Goal: Task Accomplishment & Management: Complete application form

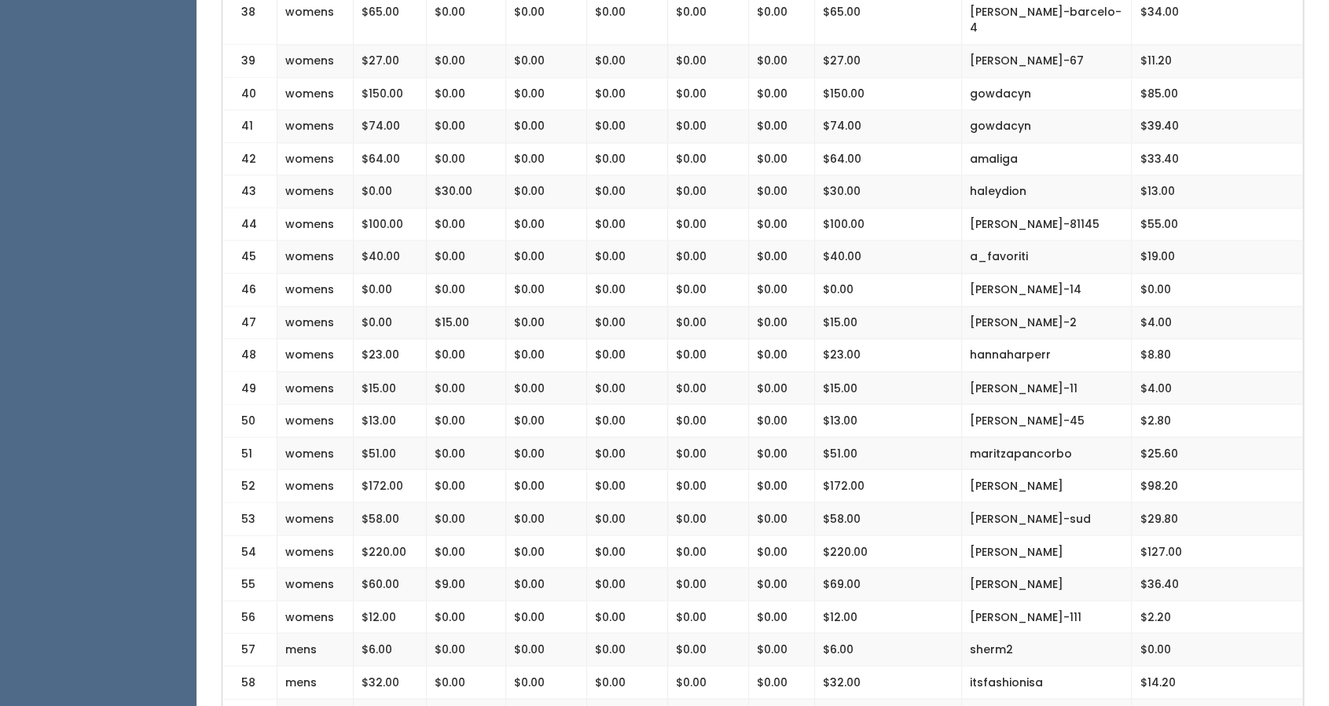
scroll to position [1629, 0]
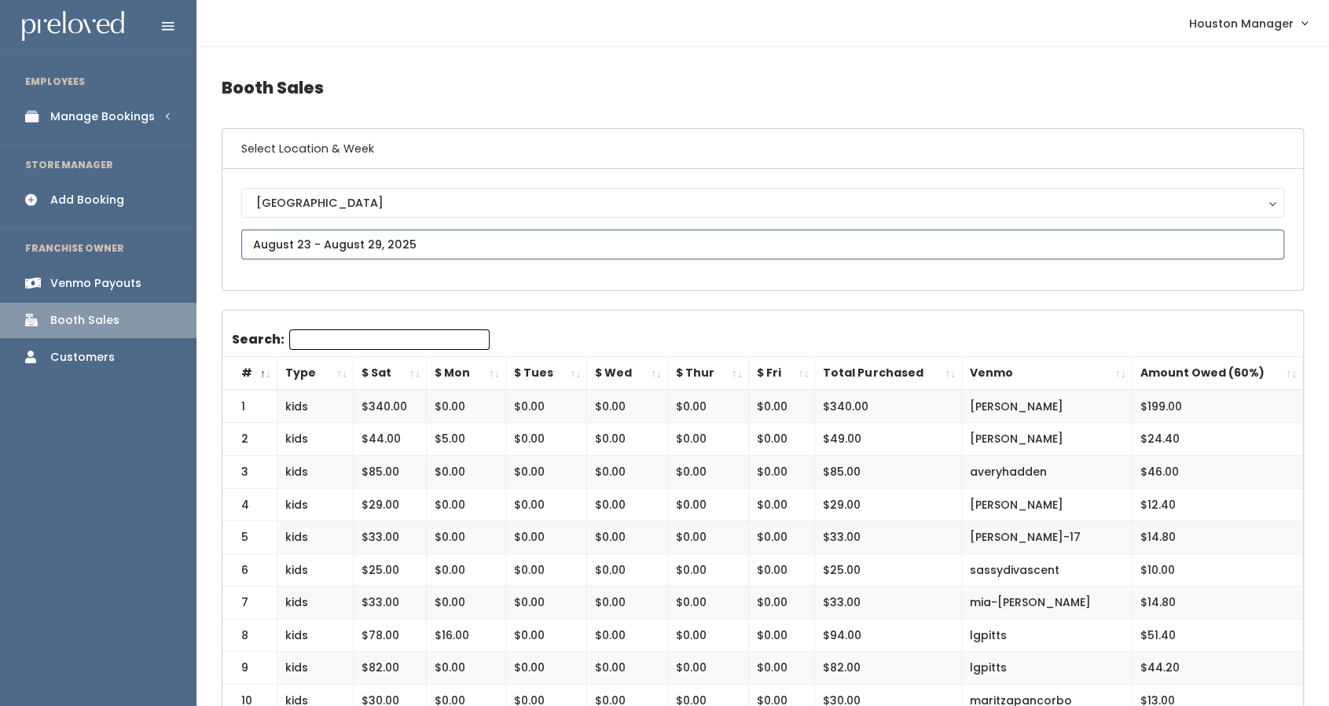
click at [325, 239] on input "text" at bounding box center [762, 244] width 1043 height 30
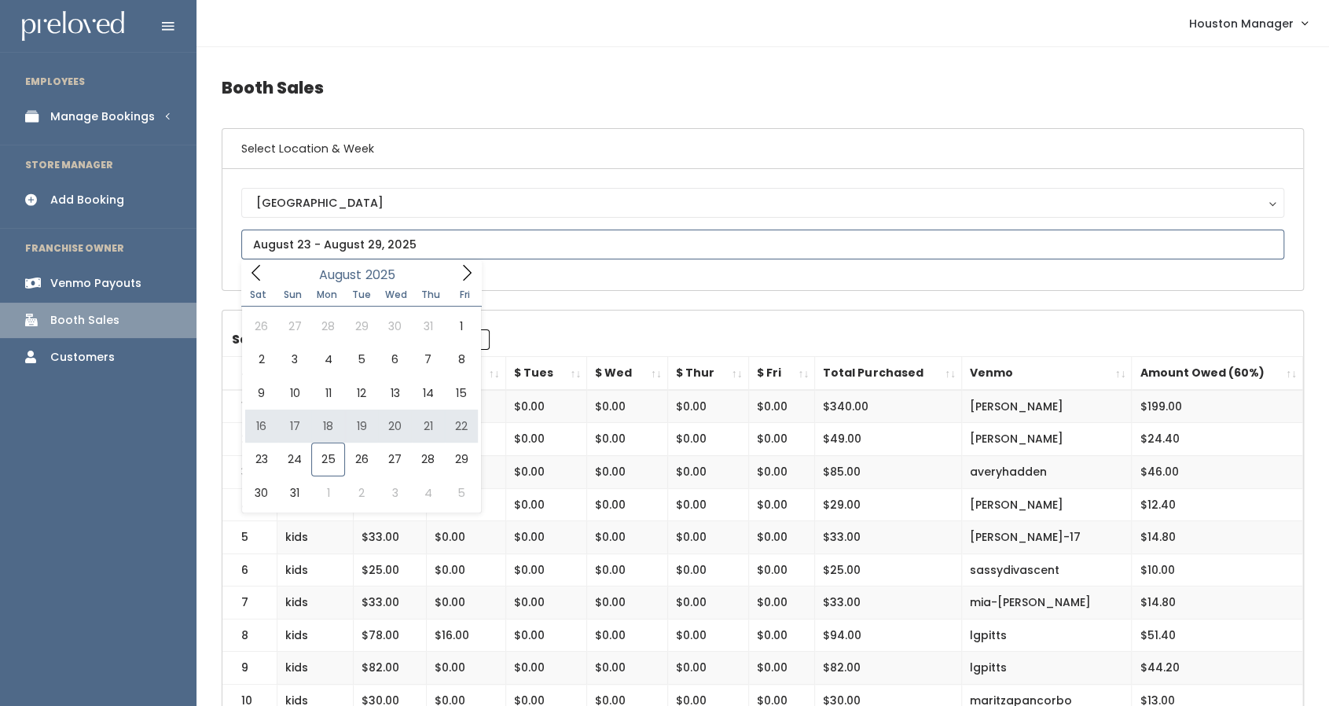
type input "August 16 to August 22"
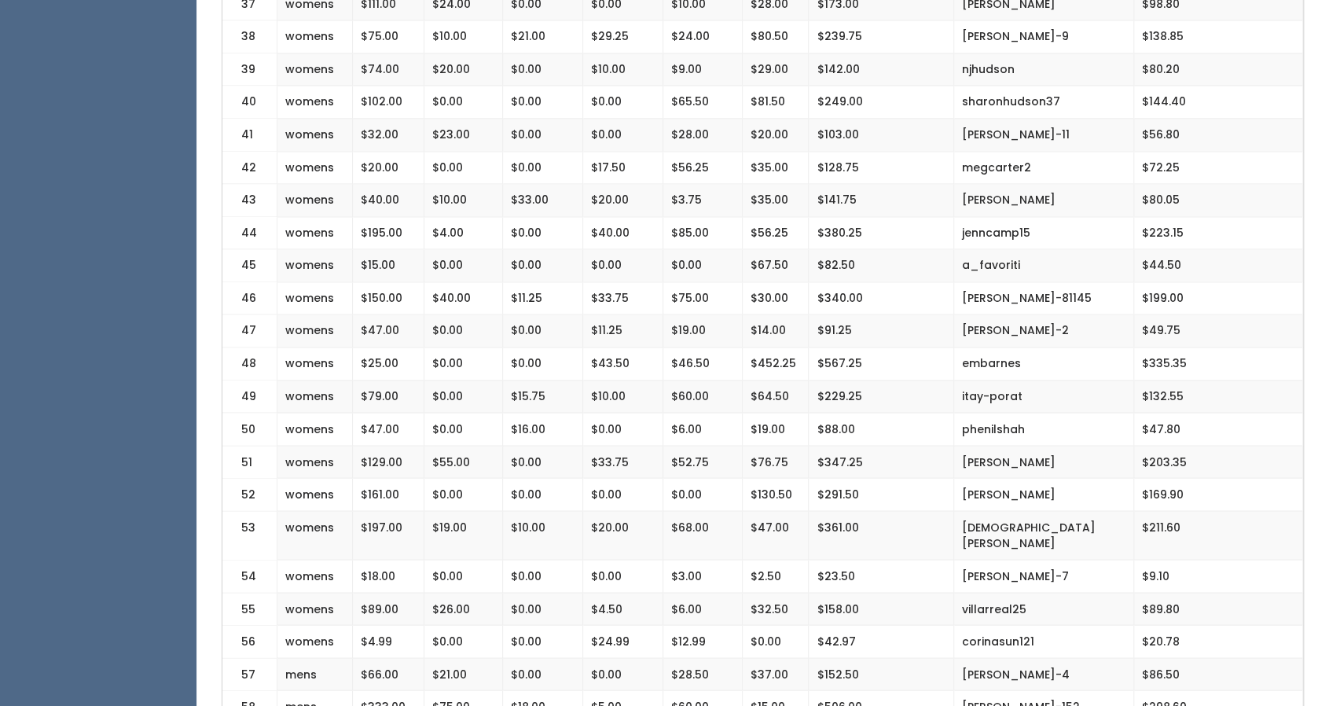
scroll to position [1583, 0]
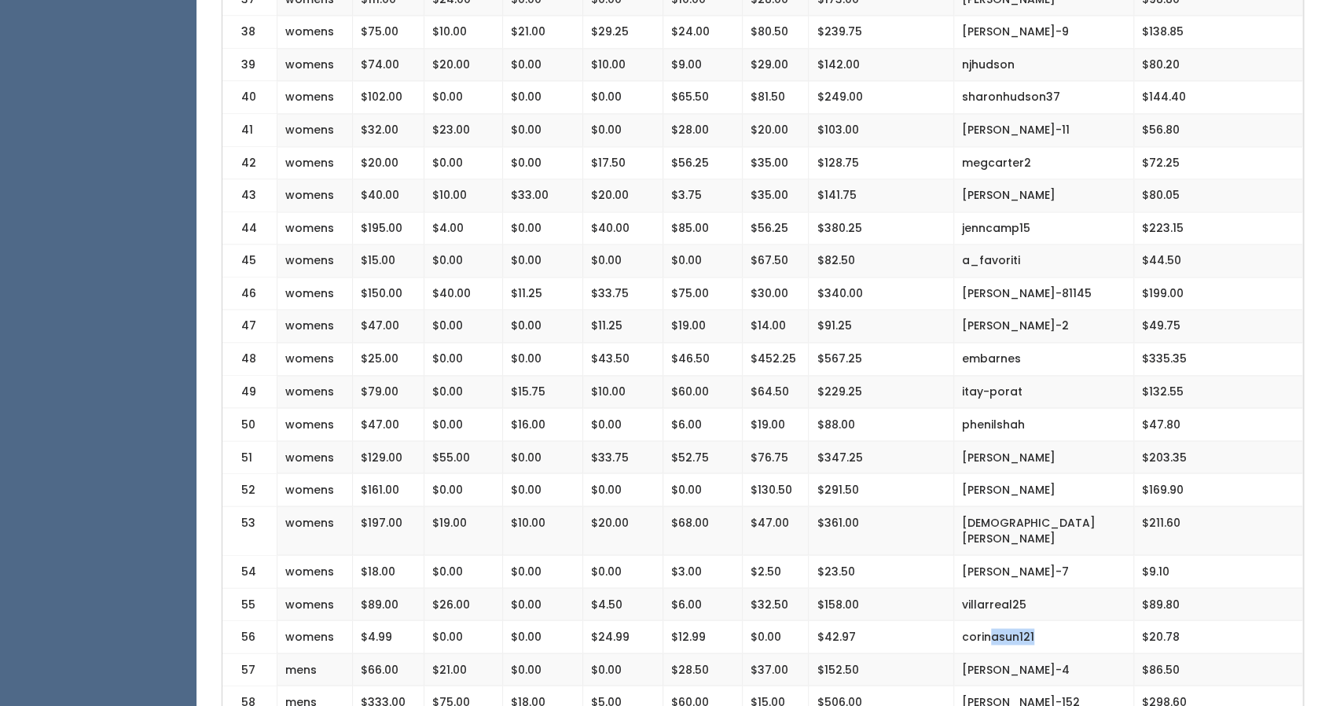
drag, startPoint x: 1034, startPoint y: 605, endPoint x: 987, endPoint y: 598, distance: 47.7
click at [987, 620] on td "corinasun121" at bounding box center [1044, 636] width 180 height 33
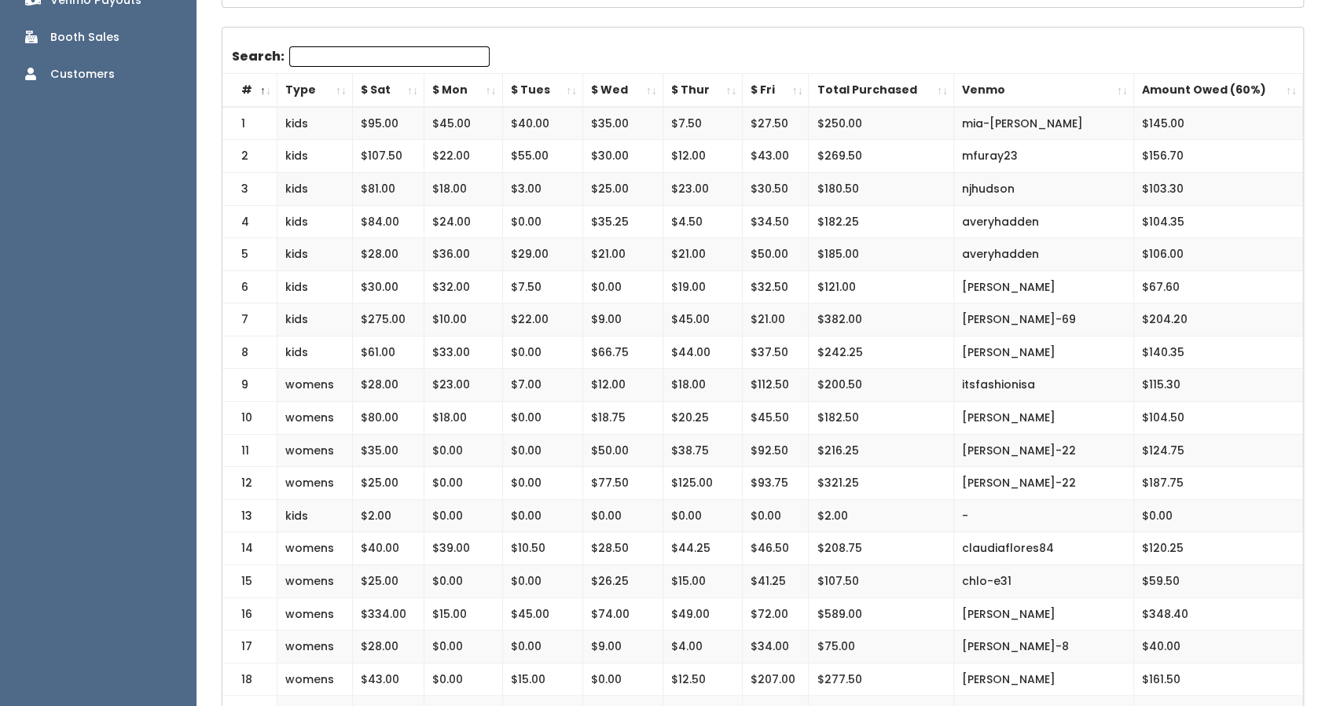
scroll to position [0, 0]
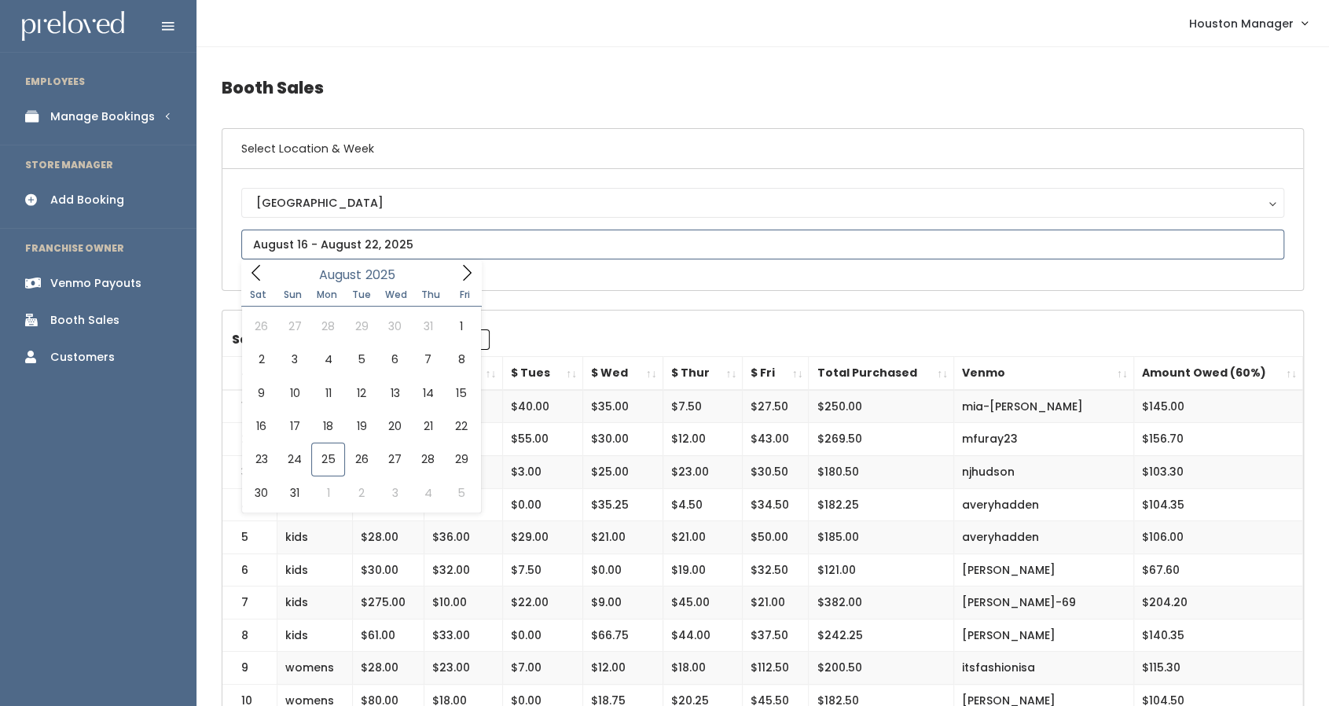
click at [440, 244] on input "text" at bounding box center [762, 244] width 1043 height 30
click at [311, 238] on input "text" at bounding box center [762, 244] width 1043 height 30
click at [310, 238] on input "text" at bounding box center [762, 244] width 1043 height 30
click at [464, 273] on icon at bounding box center [466, 272] width 17 height 17
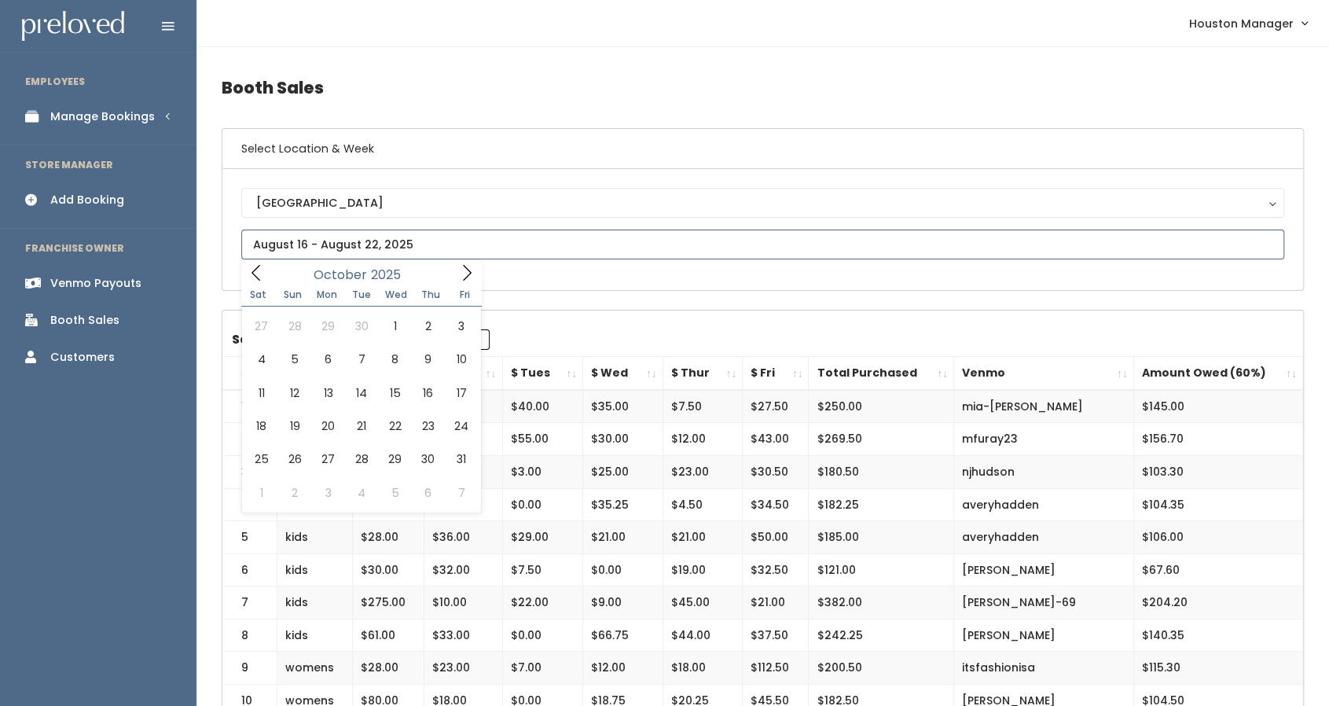
click at [464, 273] on icon at bounding box center [466, 272] width 17 height 17
type input "November 15 to November 21"
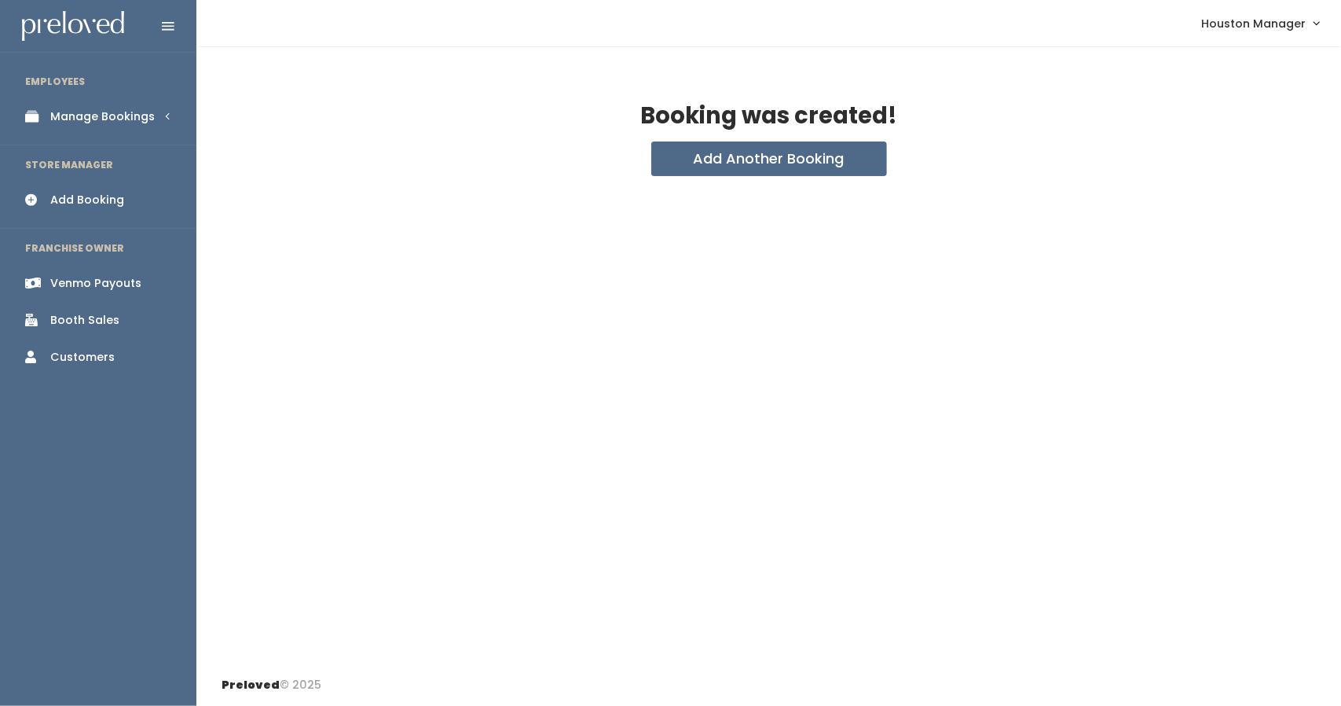
click at [129, 119] on div "Manage Bookings" at bounding box center [102, 116] width 105 height 17
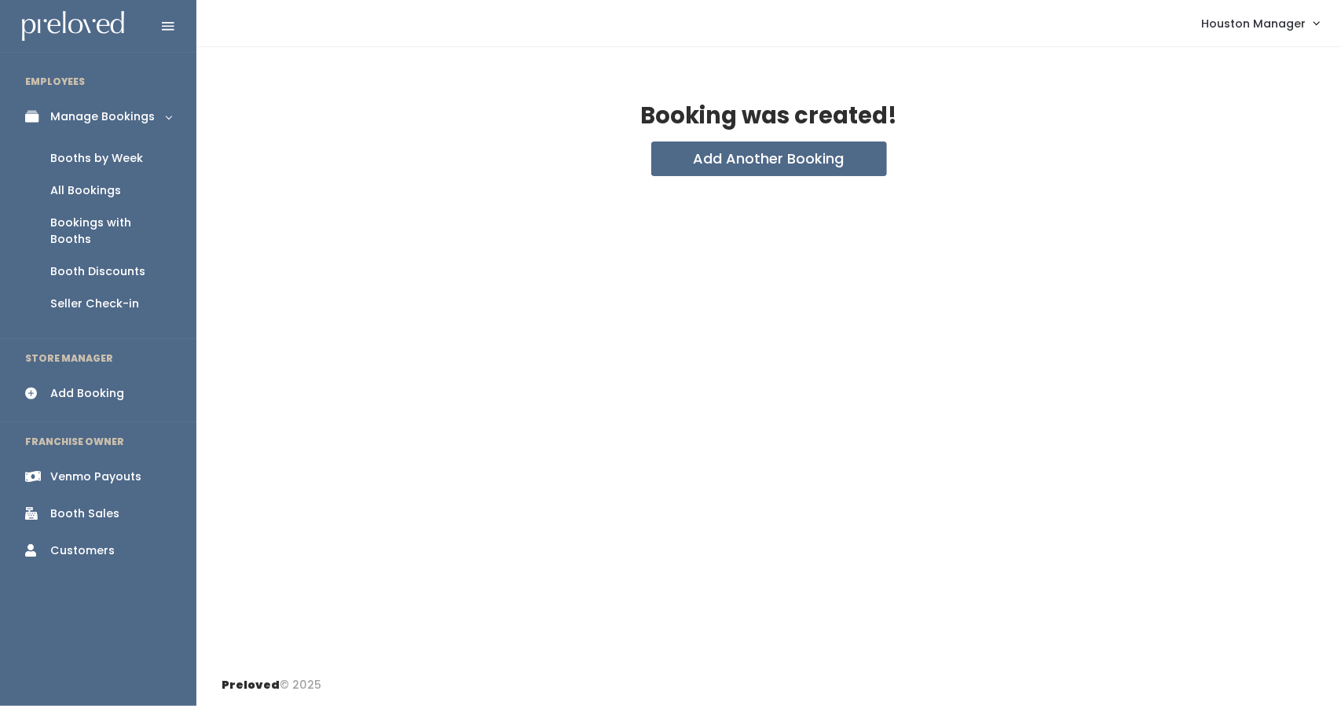
click at [111, 158] on div "Booths by Week" at bounding box center [96, 158] width 93 height 17
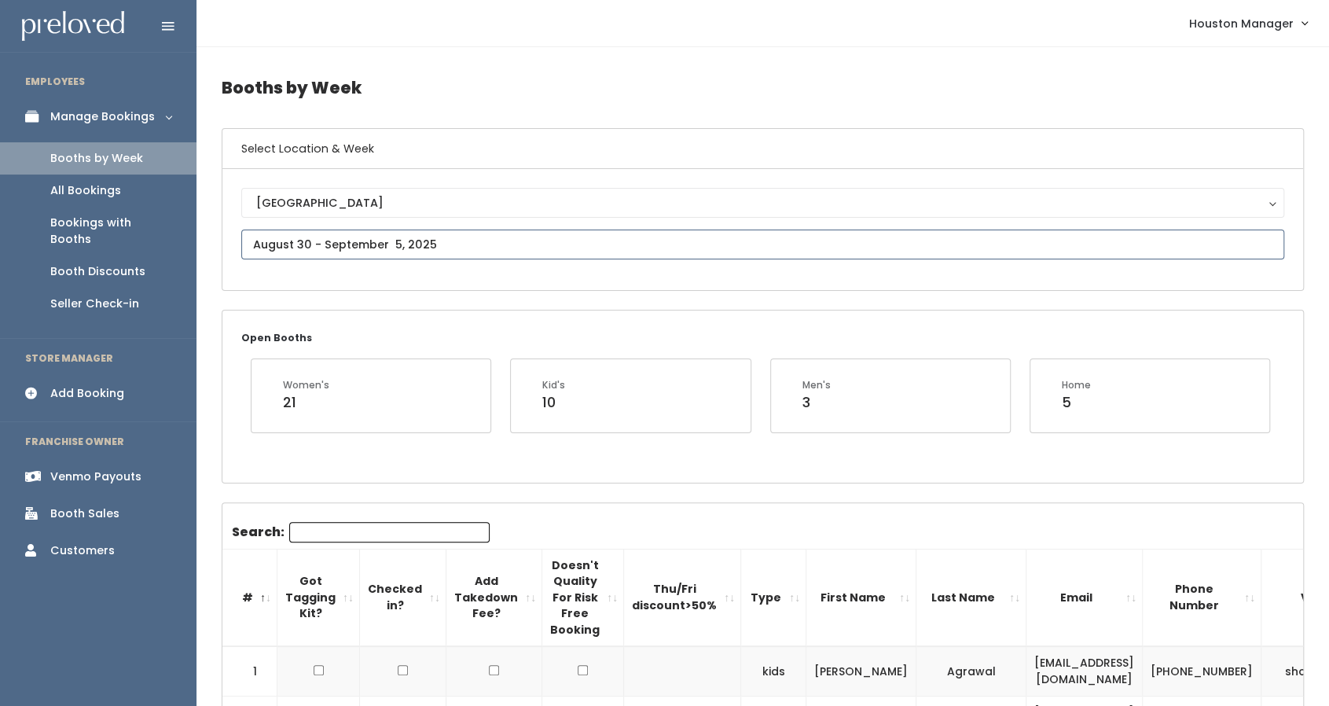
click at [326, 254] on input "text" at bounding box center [762, 244] width 1043 height 30
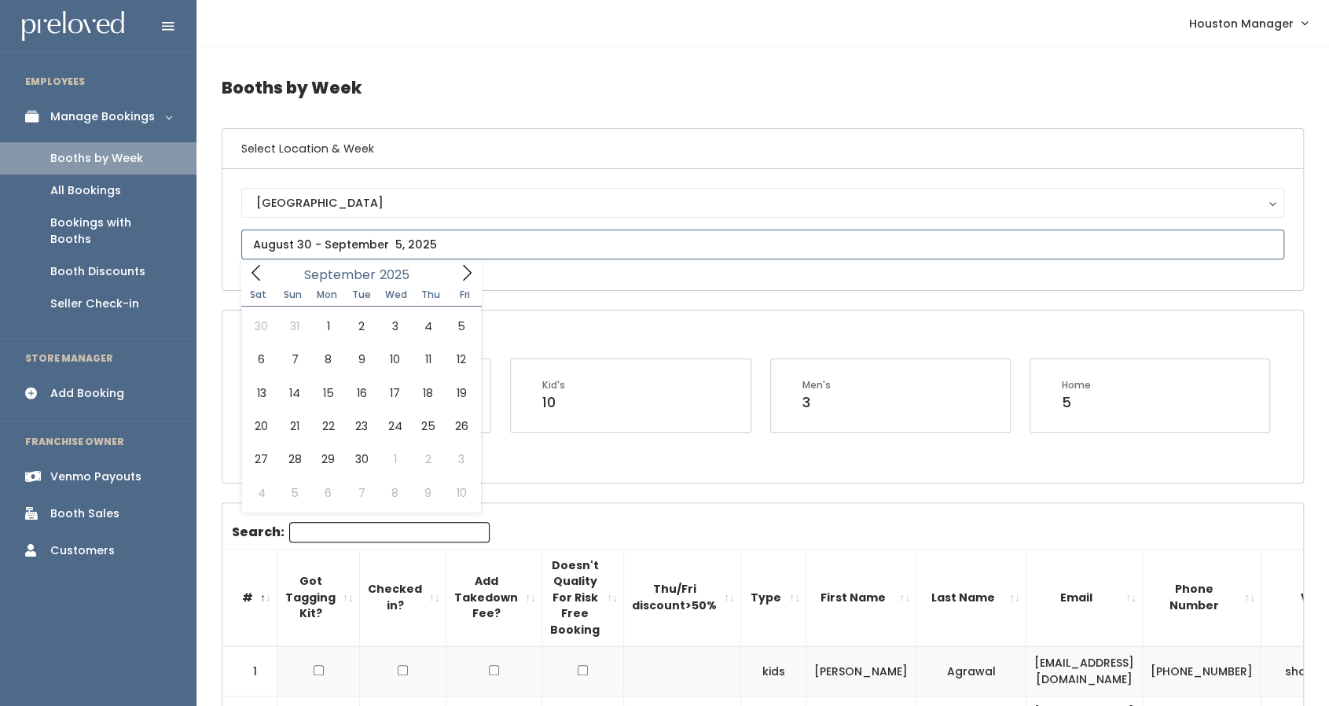
click at [461, 273] on icon at bounding box center [466, 272] width 17 height 17
type input "November 15 to November 21"
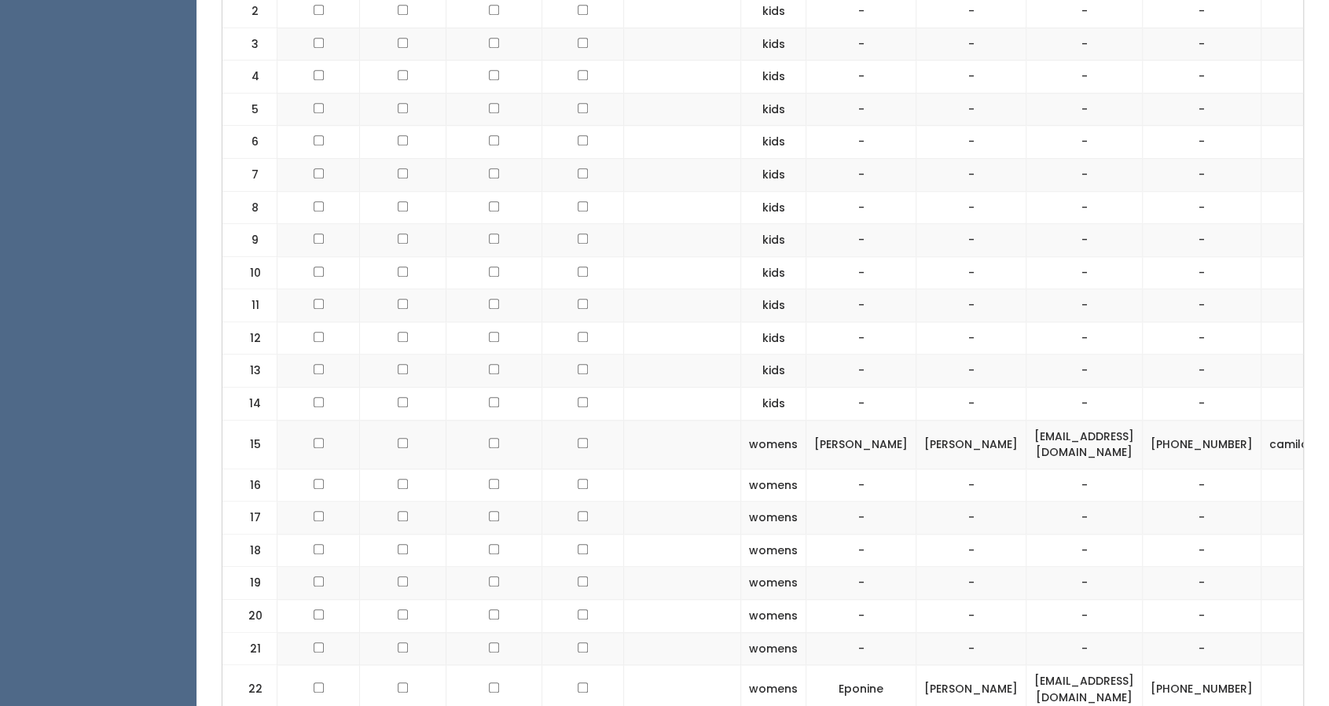
scroll to position [684, 0]
click at [1026, 435] on td "[EMAIL_ADDRESS][DOMAIN_NAME]" at bounding box center [1084, 444] width 116 height 49
click at [1026, 436] on td "[EMAIL_ADDRESS][DOMAIN_NAME]" at bounding box center [1084, 444] width 116 height 49
click at [1026, 436] on td "cruzcarreras@att.net" at bounding box center [1084, 444] width 116 height 49
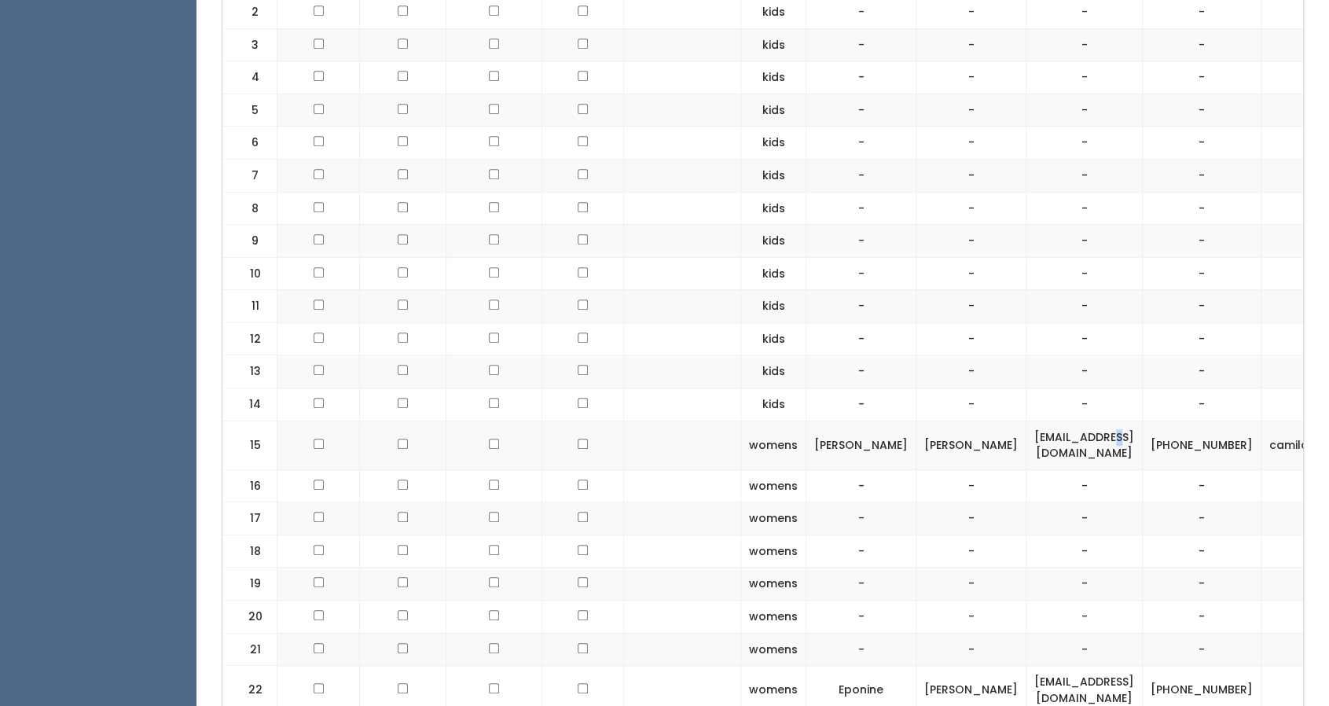
click at [1026, 436] on td "cruzcarreras@att.net" at bounding box center [1084, 444] width 116 height 49
copy tr "cruzcarreras@att.net"
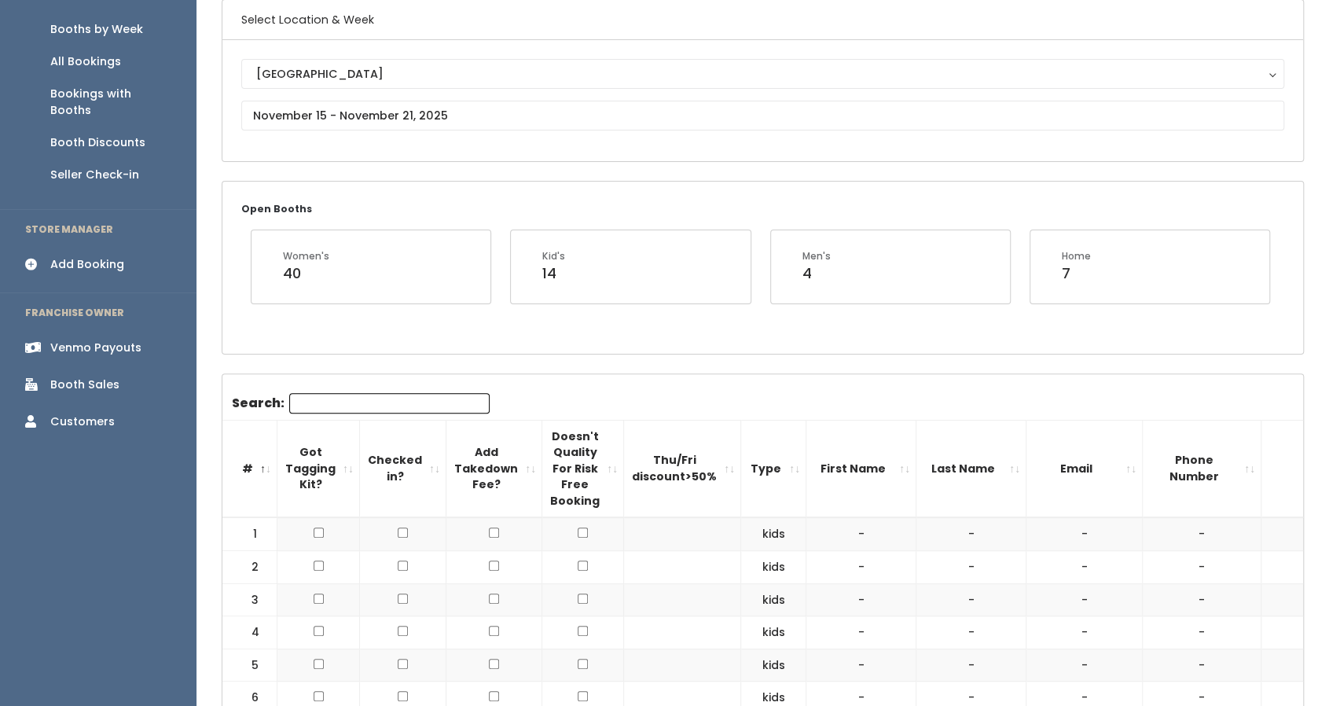
scroll to position [126, 0]
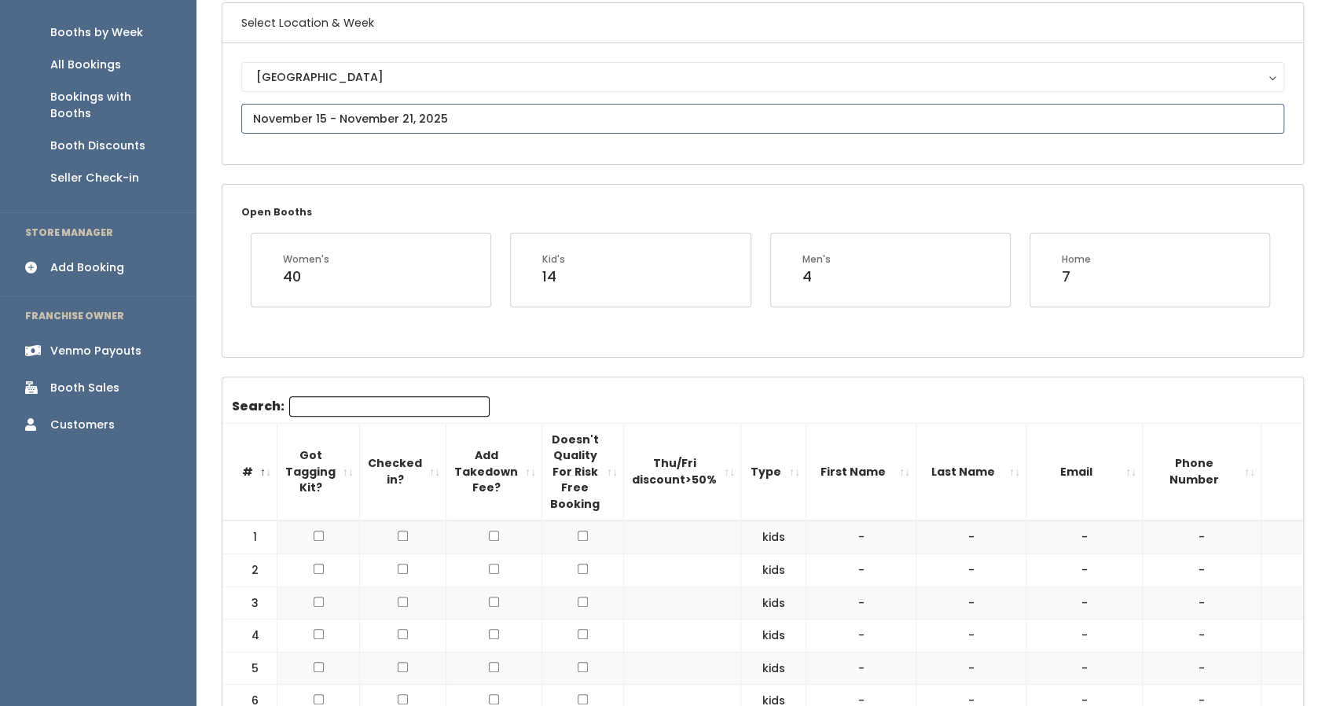
click at [273, 108] on input "text" at bounding box center [762, 119] width 1043 height 30
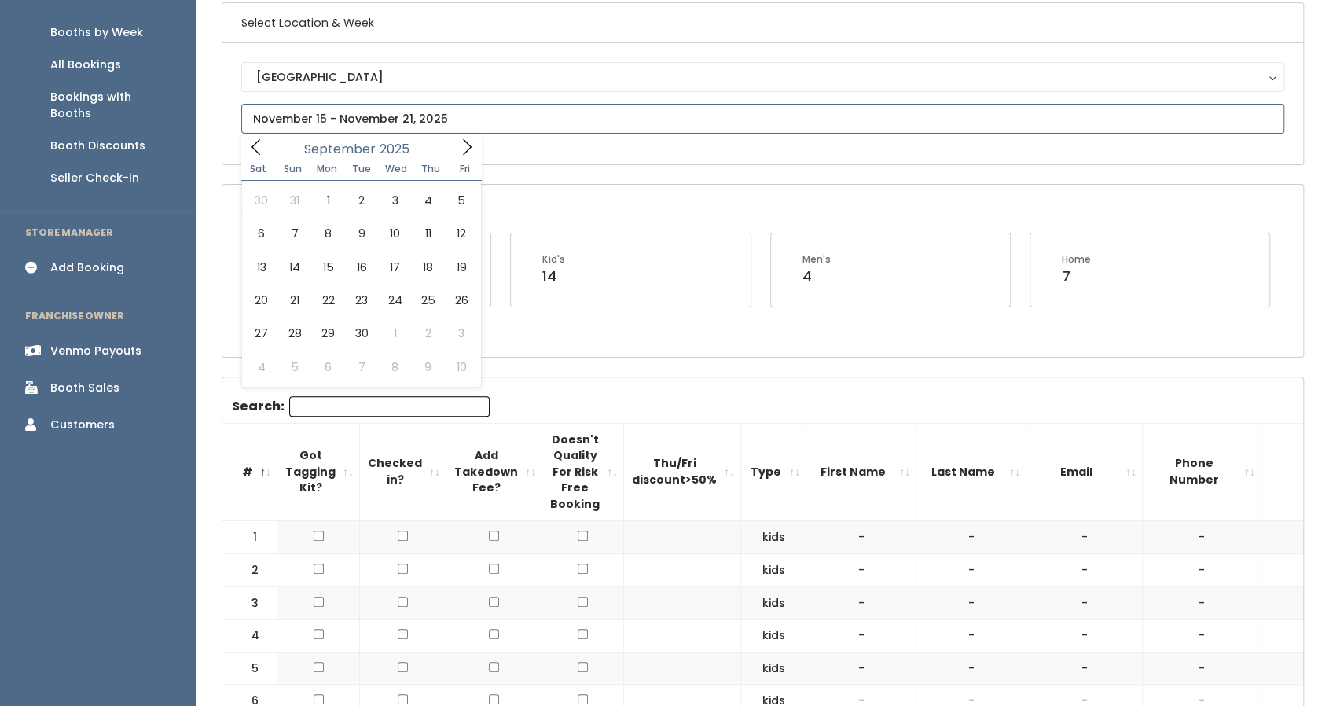
click at [471, 142] on icon at bounding box center [466, 146] width 17 height 17
type input "September 6 to September 12"
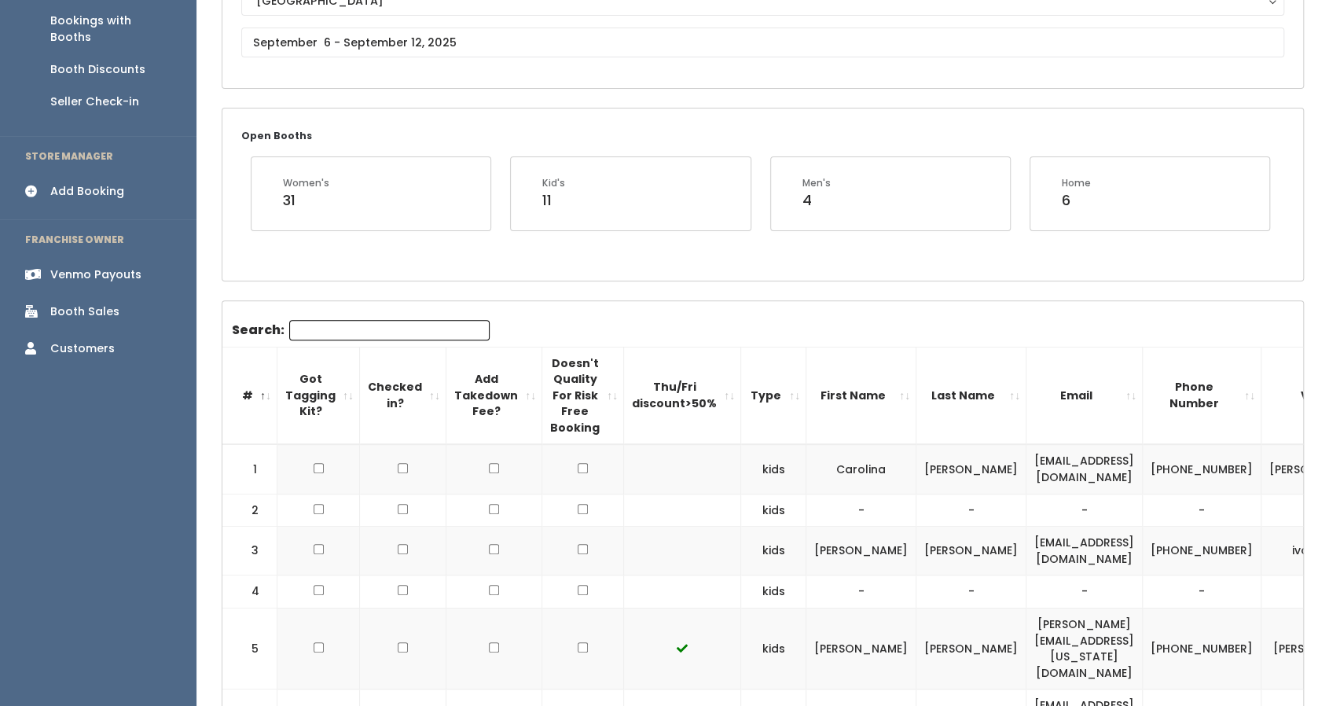
scroll to position [64, 0]
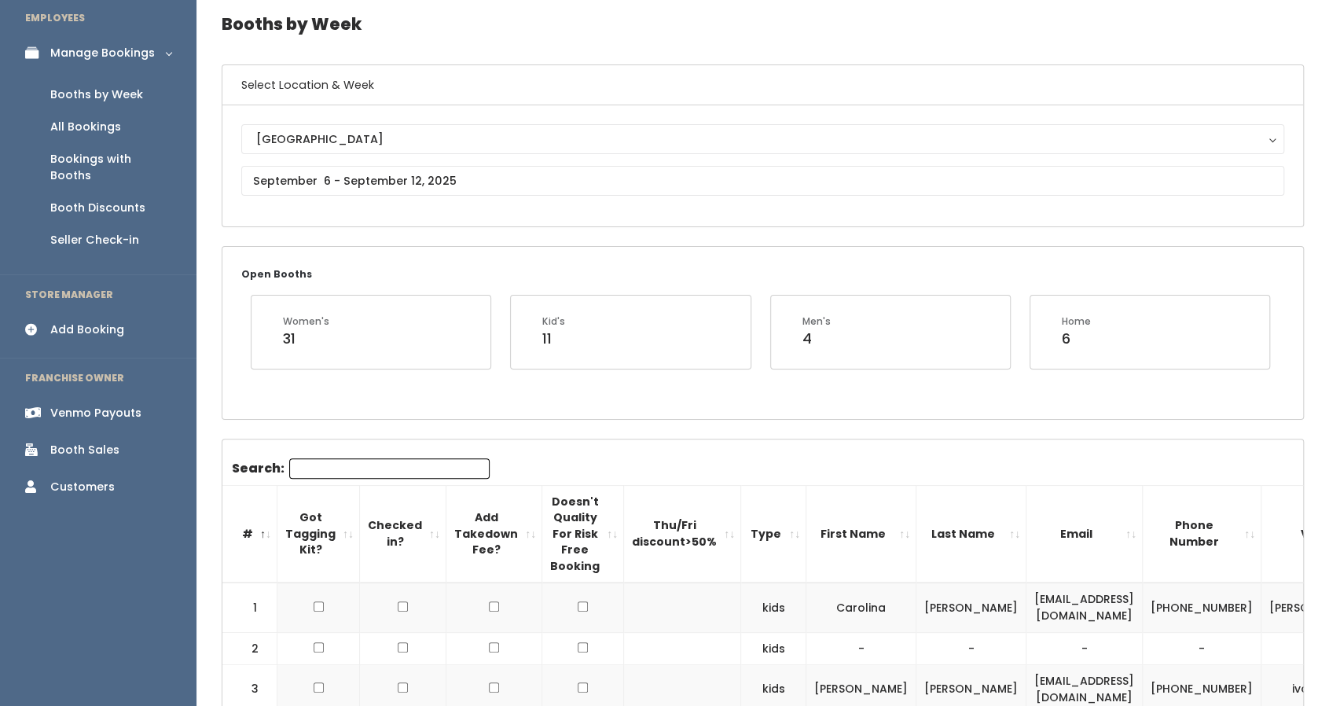
click at [124, 312] on link "Add Booking" at bounding box center [98, 329] width 196 height 35
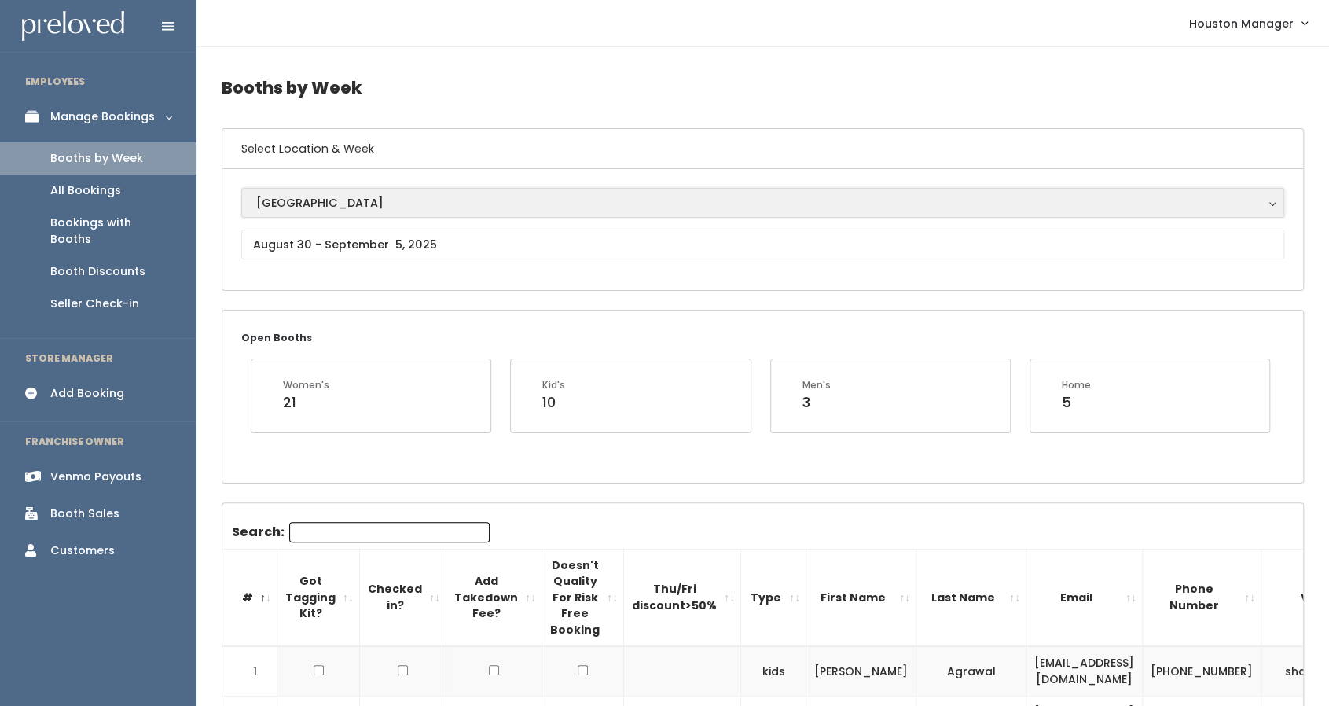
click at [333, 199] on div "[GEOGRAPHIC_DATA]" at bounding box center [762, 202] width 1013 height 17
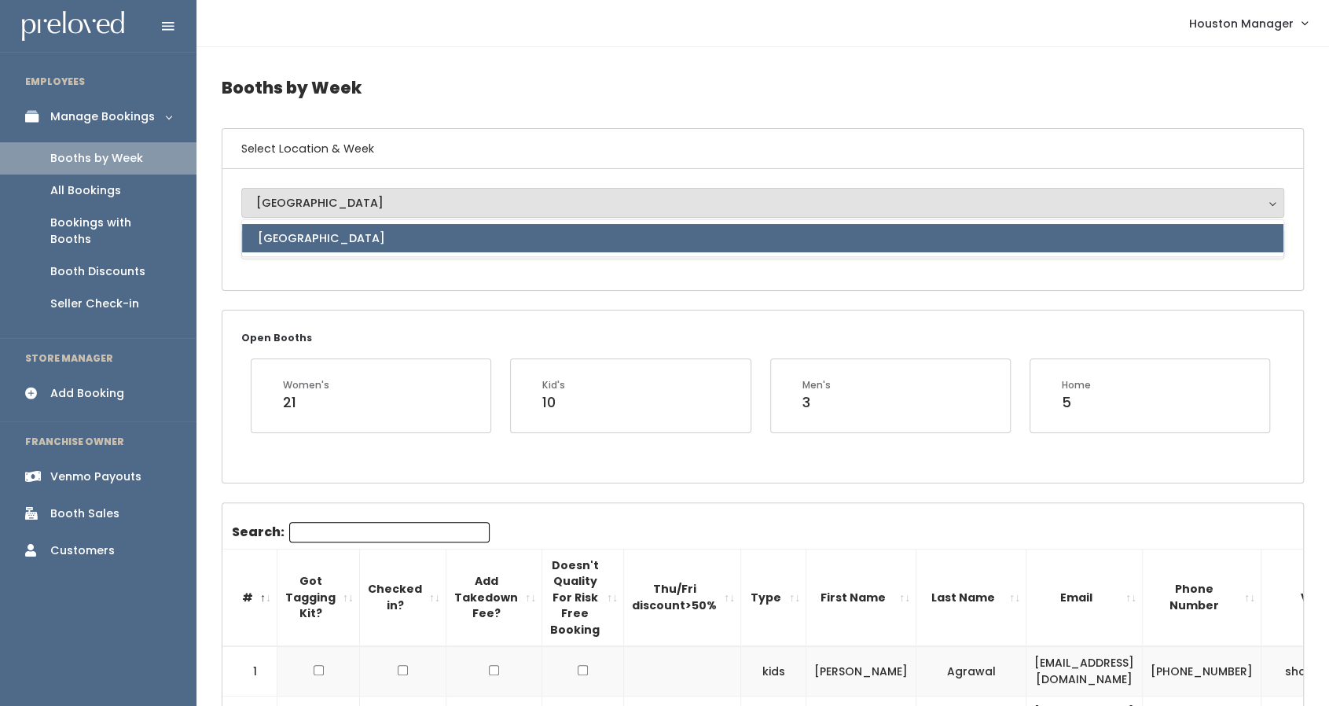
click at [332, 204] on div "[GEOGRAPHIC_DATA]" at bounding box center [762, 202] width 1013 height 17
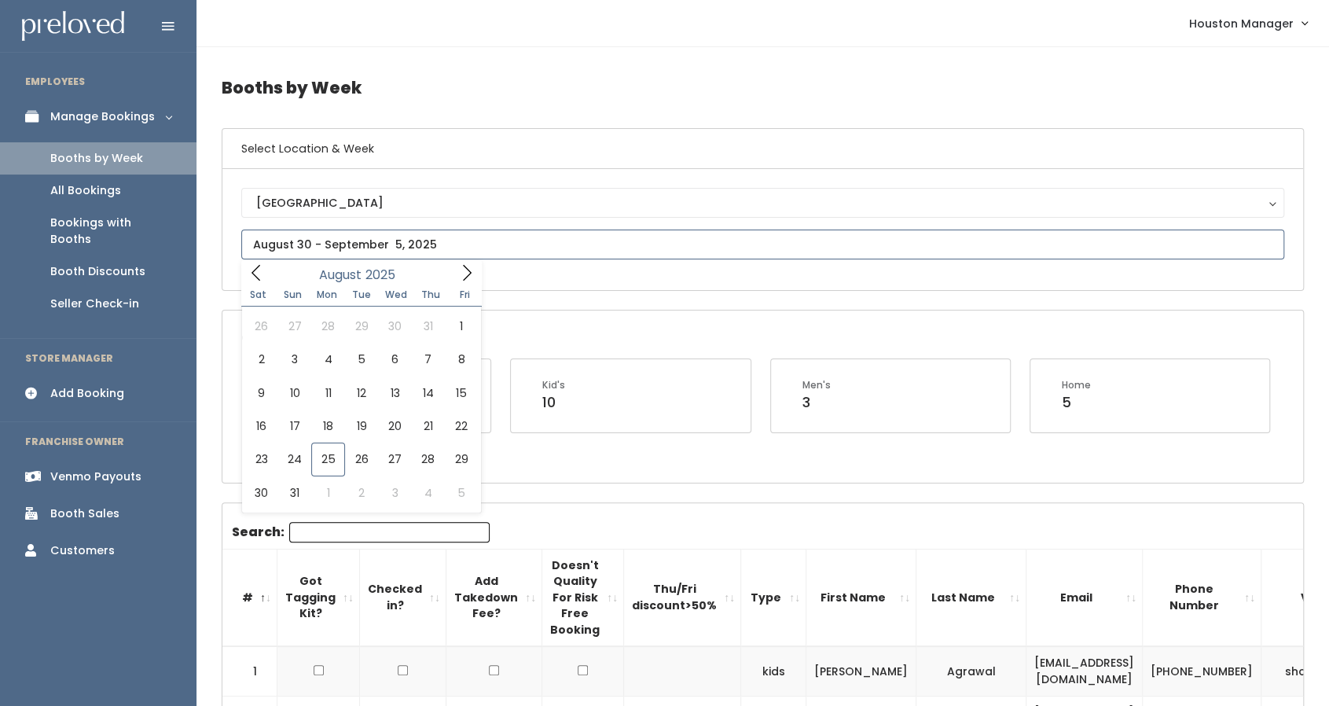
click at [335, 240] on input "text" at bounding box center [762, 244] width 1043 height 30
click at [465, 273] on icon at bounding box center [466, 272] width 17 height 17
click at [467, 274] on icon at bounding box center [466, 272] width 17 height 17
type input "November 15 to November 21"
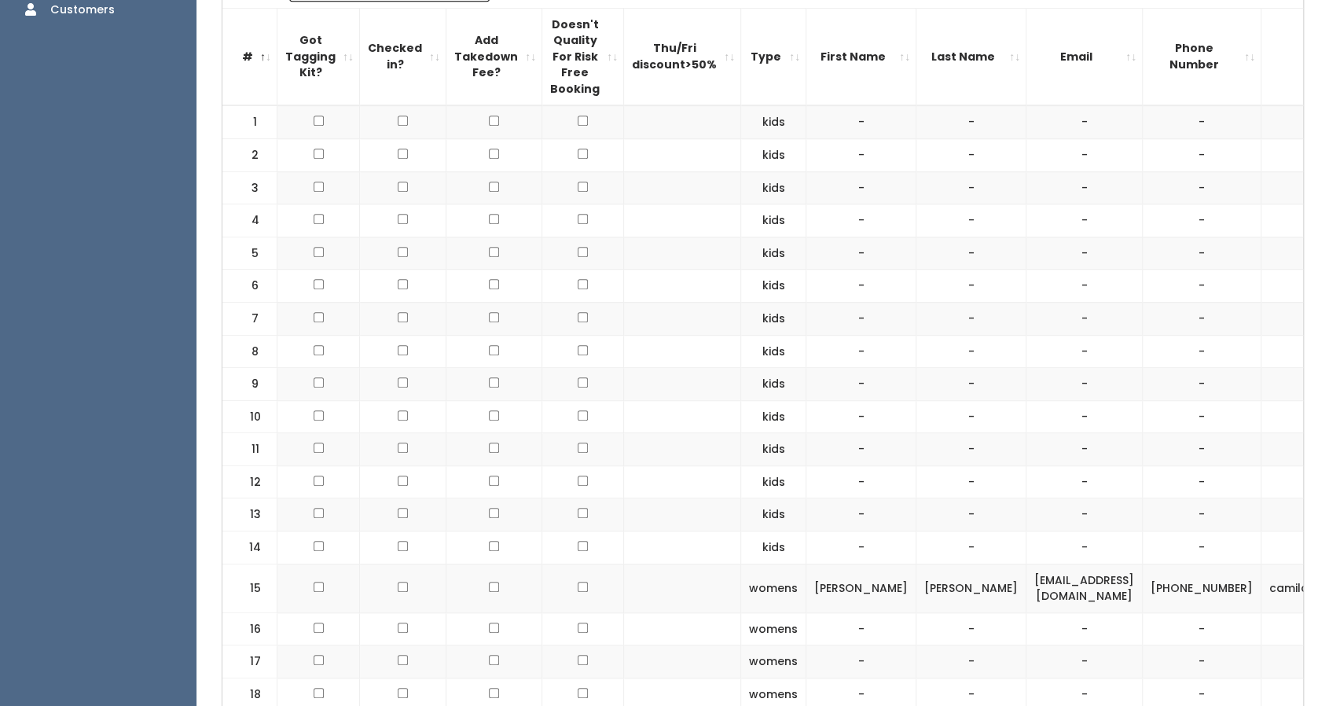
scroll to position [605, 0]
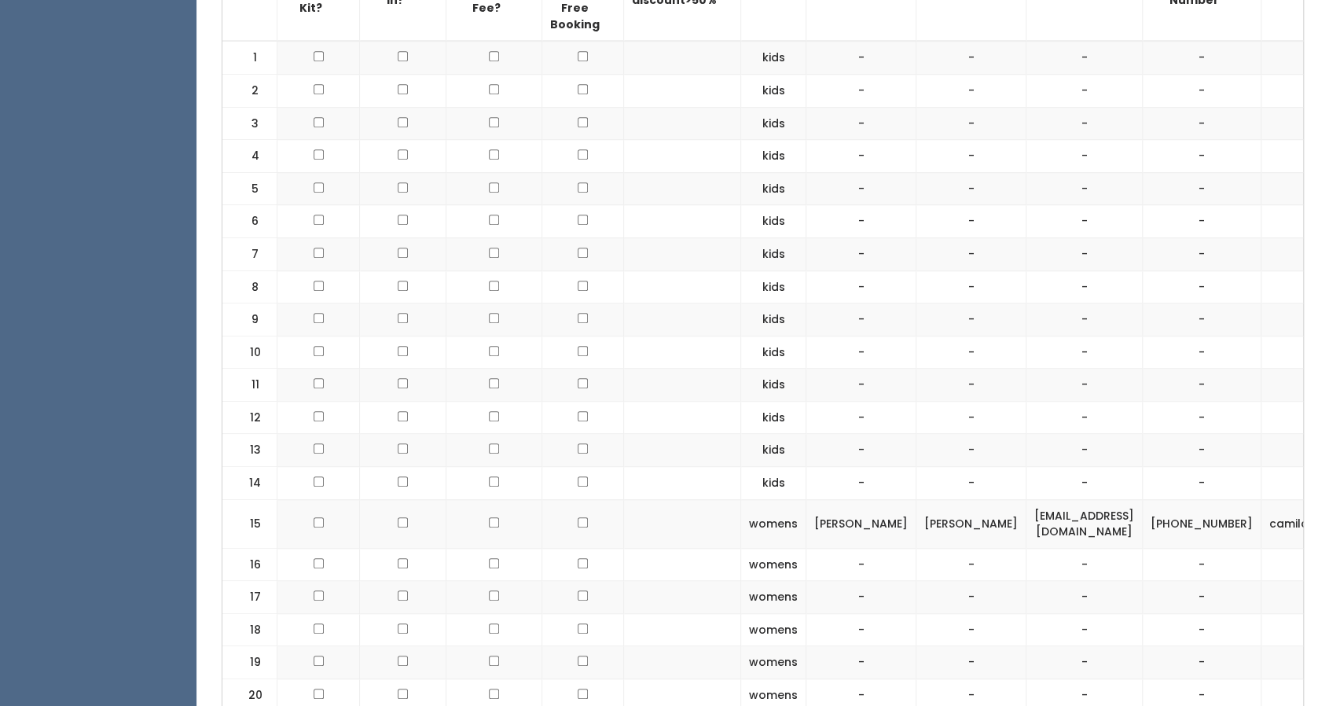
click at [1143, 507] on td "[PHONE_NUMBER]" at bounding box center [1202, 523] width 119 height 49
copy tr "[PHONE_NUMBER]"
click at [1261, 518] on td "camilagenemarascruz" at bounding box center [1334, 523] width 147 height 49
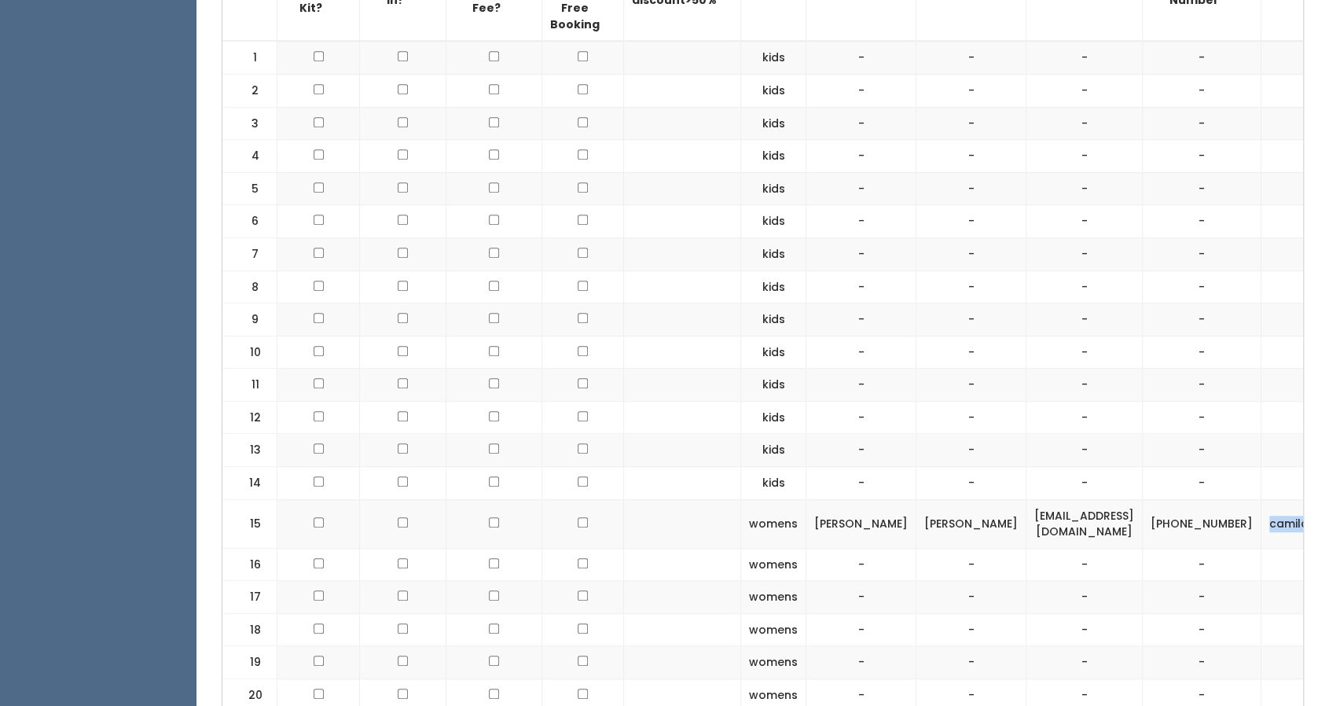
click at [1261, 518] on td "camilagenemarascruz" at bounding box center [1334, 523] width 147 height 49
copy tbody "camilagenemarascruz"
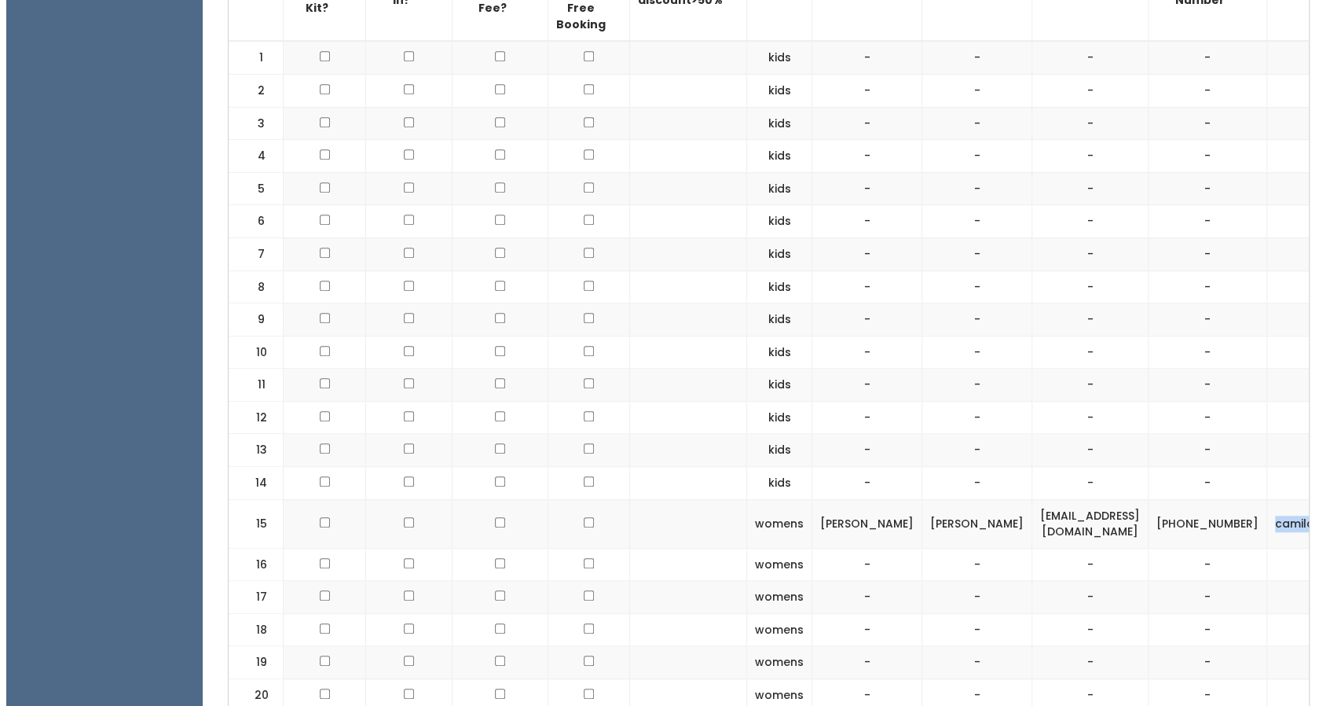
scroll to position [0, 76]
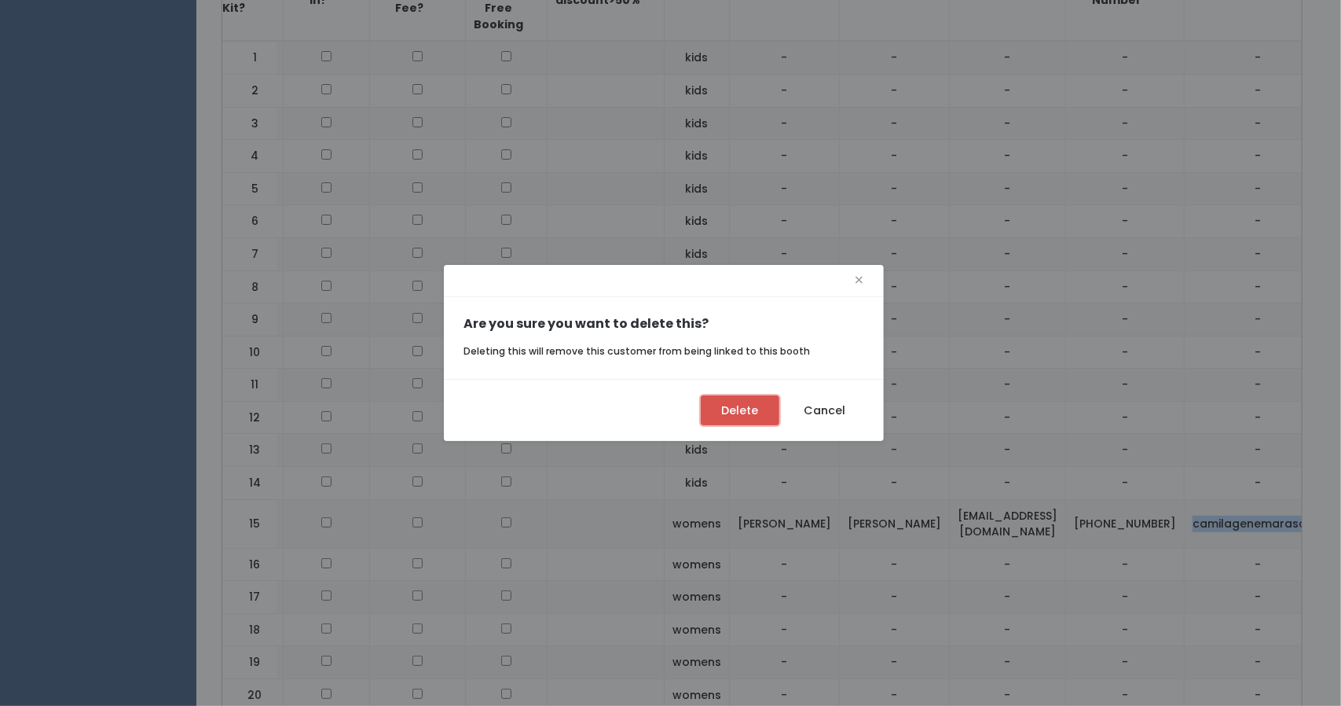
click at [750, 409] on button "Delete" at bounding box center [740, 410] width 79 height 30
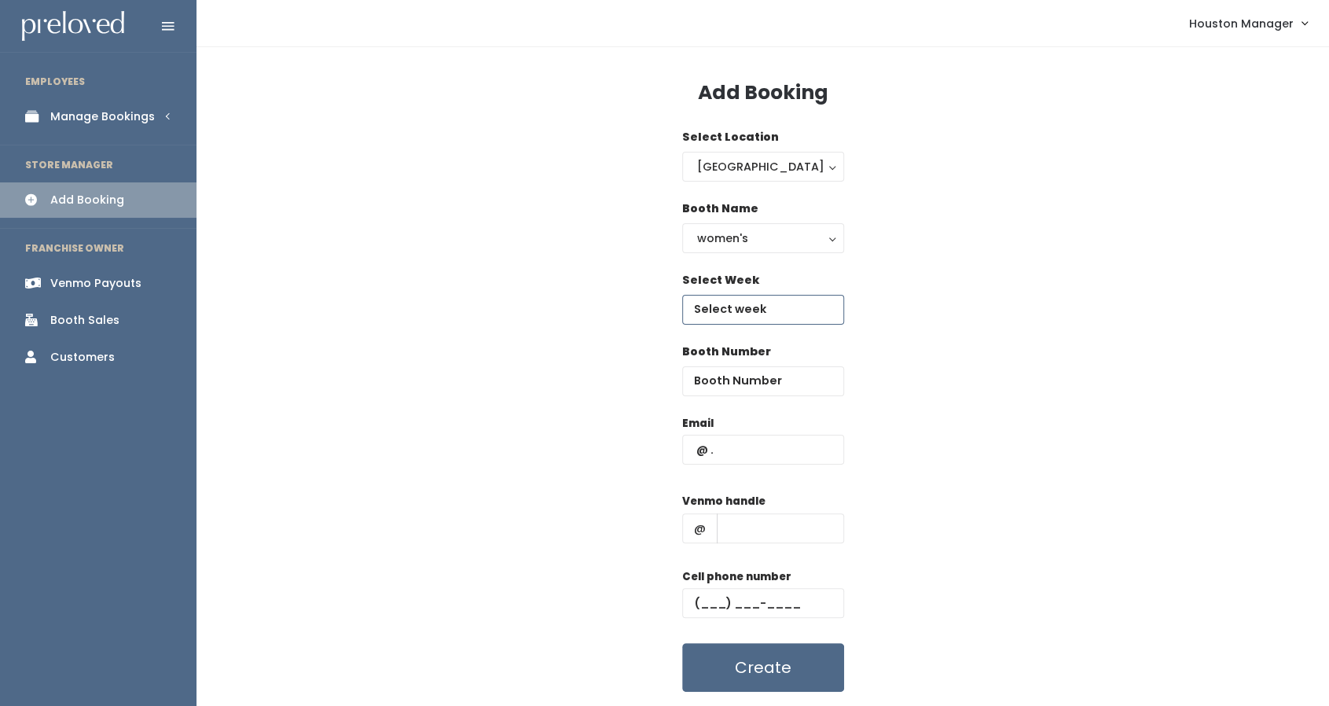
click at [732, 318] on input "text" at bounding box center [763, 310] width 162 height 30
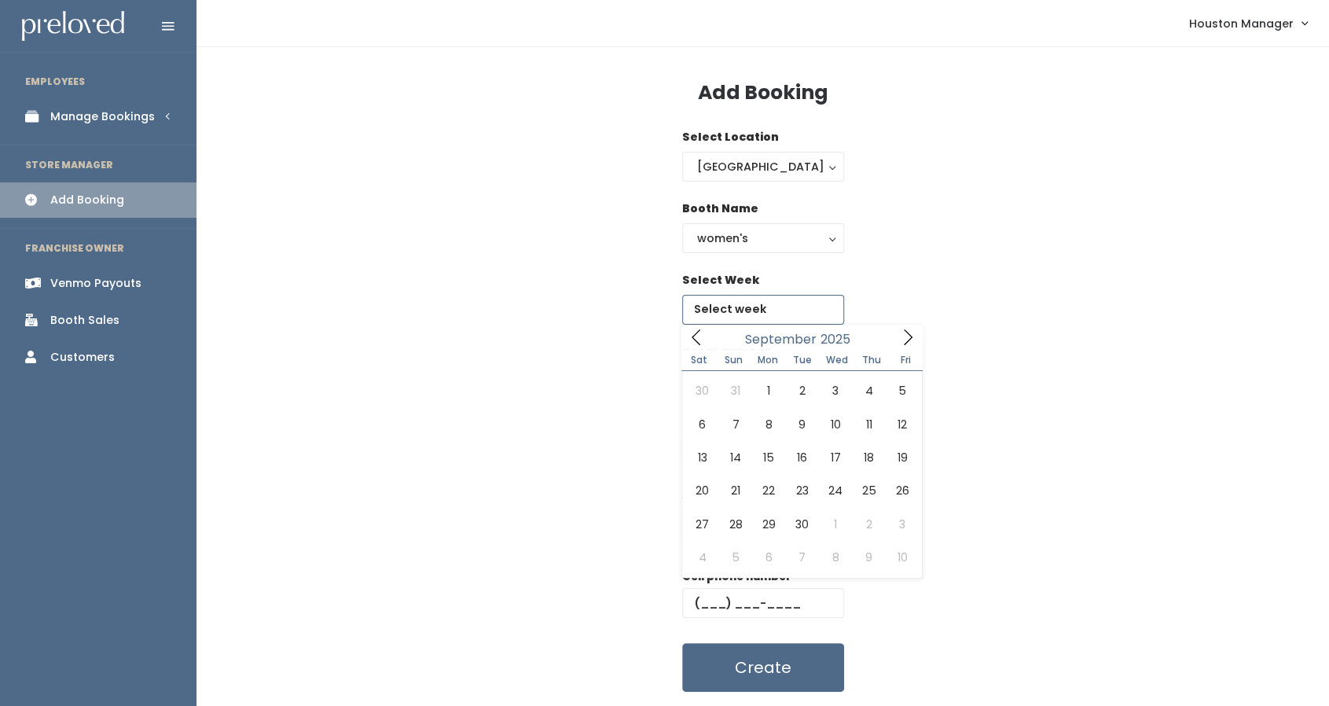
click at [899, 336] on icon at bounding box center [907, 336] width 17 height 17
type input "[DATE] to [DATE]"
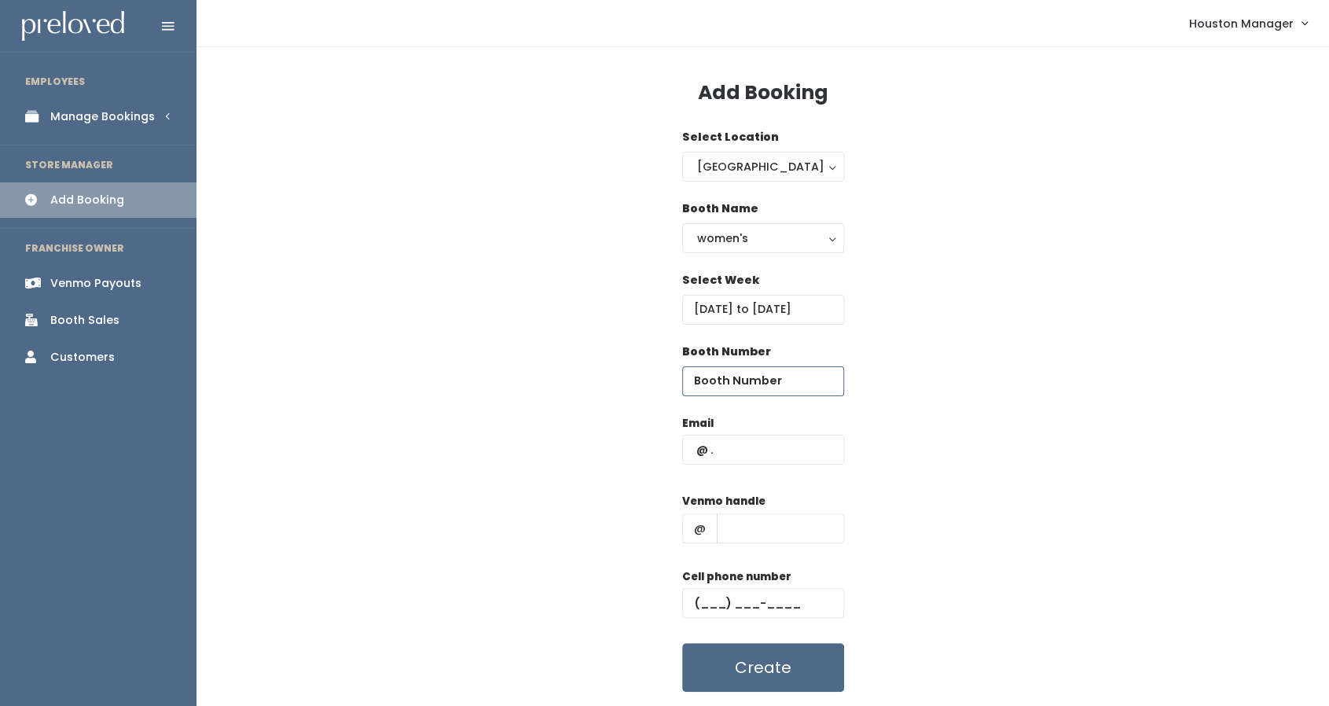
click at [768, 384] on input "number" at bounding box center [763, 381] width 162 height 30
type input "15"
click at [742, 455] on input "text" at bounding box center [763, 450] width 162 height 30
paste input "cruzcarreras@att.net"
type input "cruzcarreras@att.net"
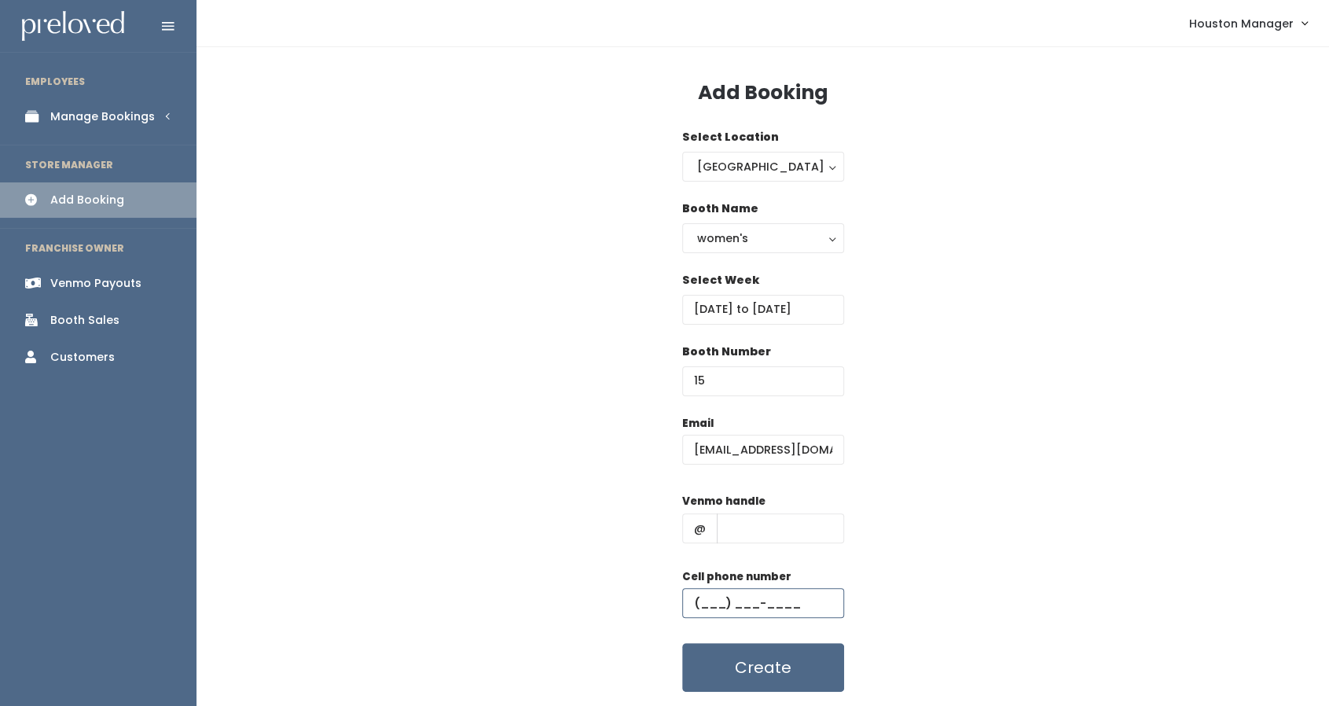
click at [704, 598] on input "text" at bounding box center [763, 603] width 162 height 30
paste input "(713) 515-8145"
type input "(713) 515-8145"
click at [750, 519] on input "text" at bounding box center [780, 528] width 127 height 30
paste input "camilagenemarascruz"
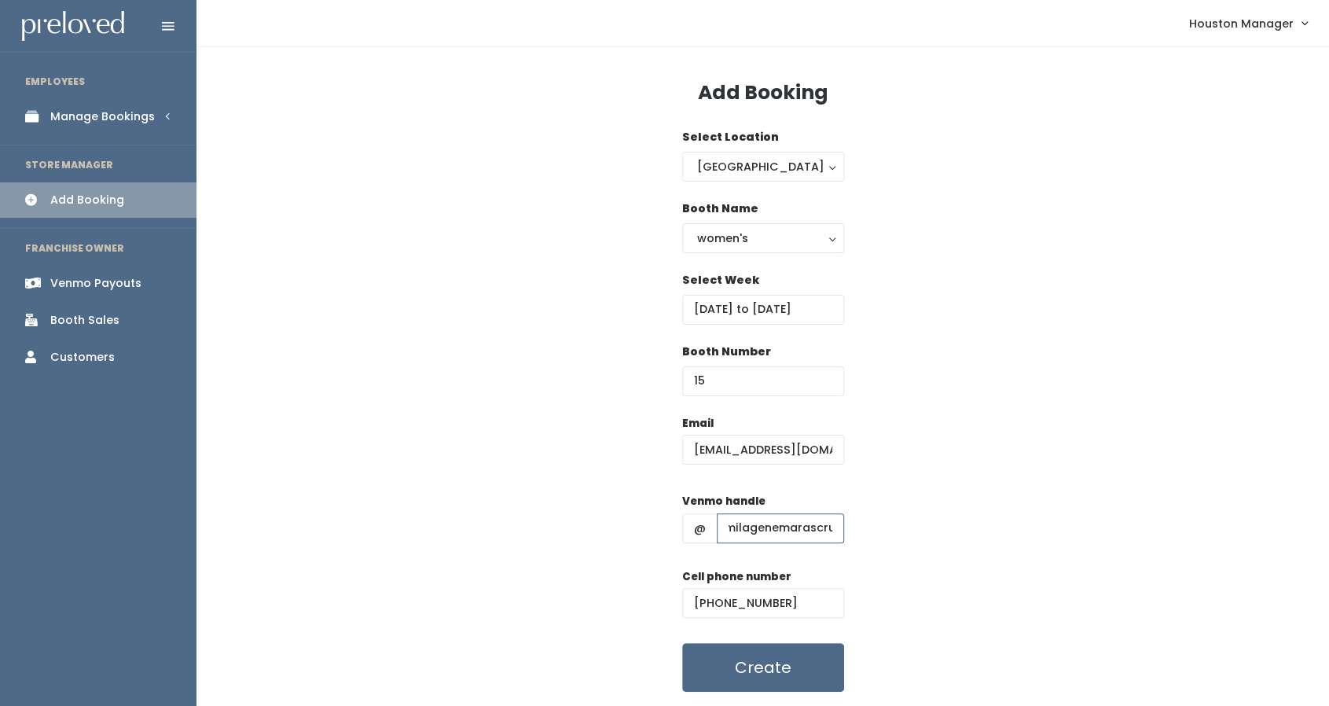
scroll to position [0, 24]
type input "camilagenemarascruz"
click at [815, 450] on input "cruzcarreras@att.net" at bounding box center [763, 450] width 162 height 30
type input "cruzcarreras@att.net"
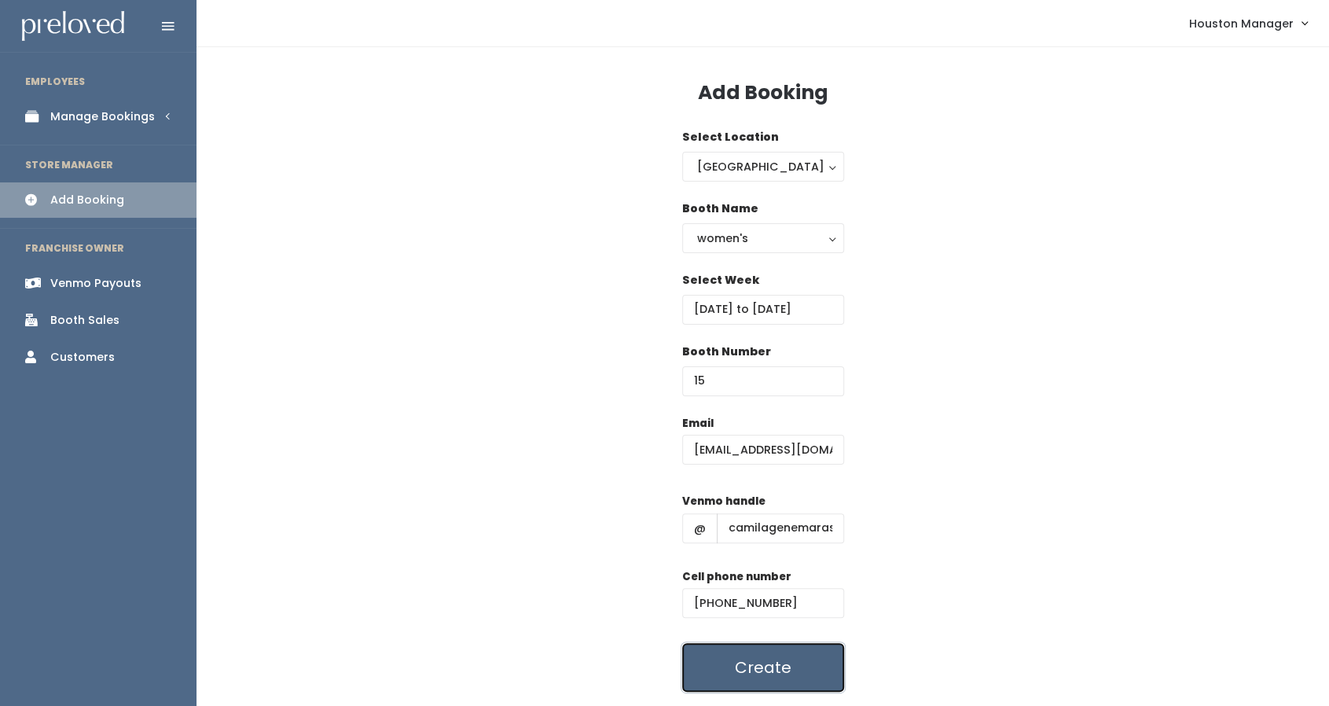
click at [742, 669] on button "Create" at bounding box center [763, 667] width 162 height 49
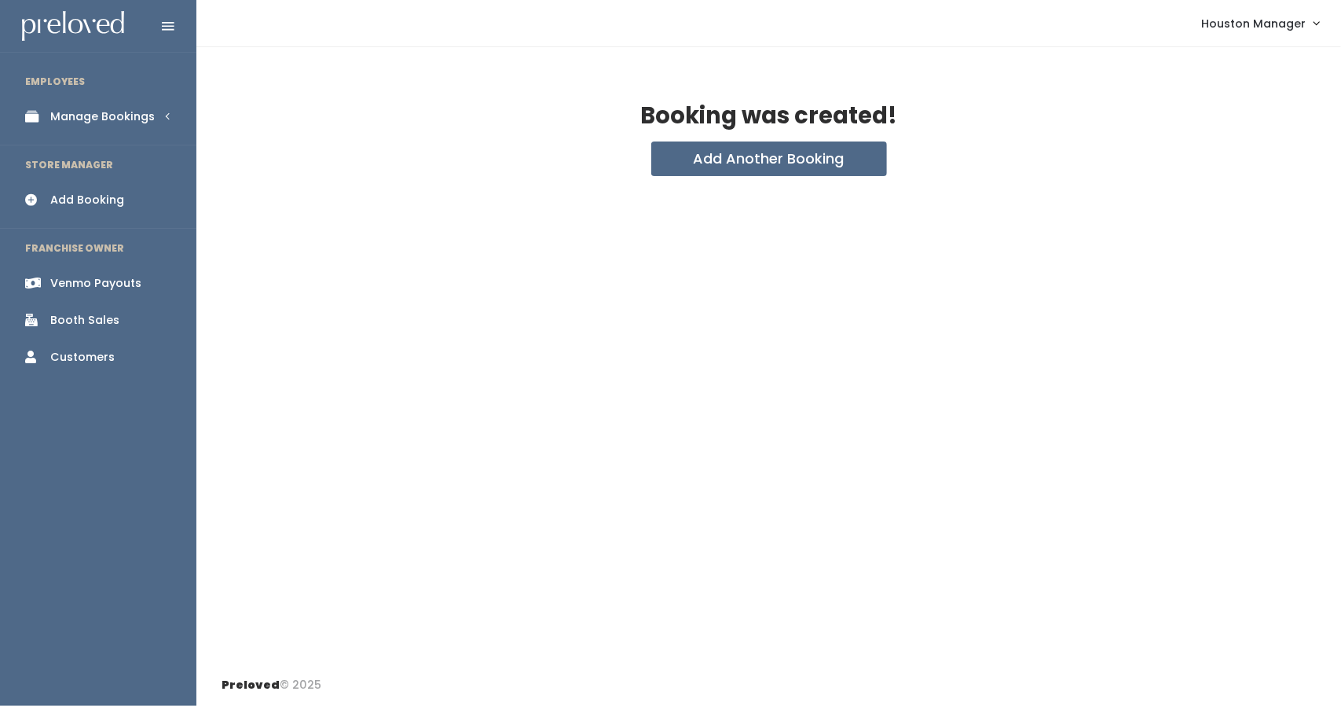
click at [127, 122] on div "Manage Bookings" at bounding box center [102, 116] width 105 height 17
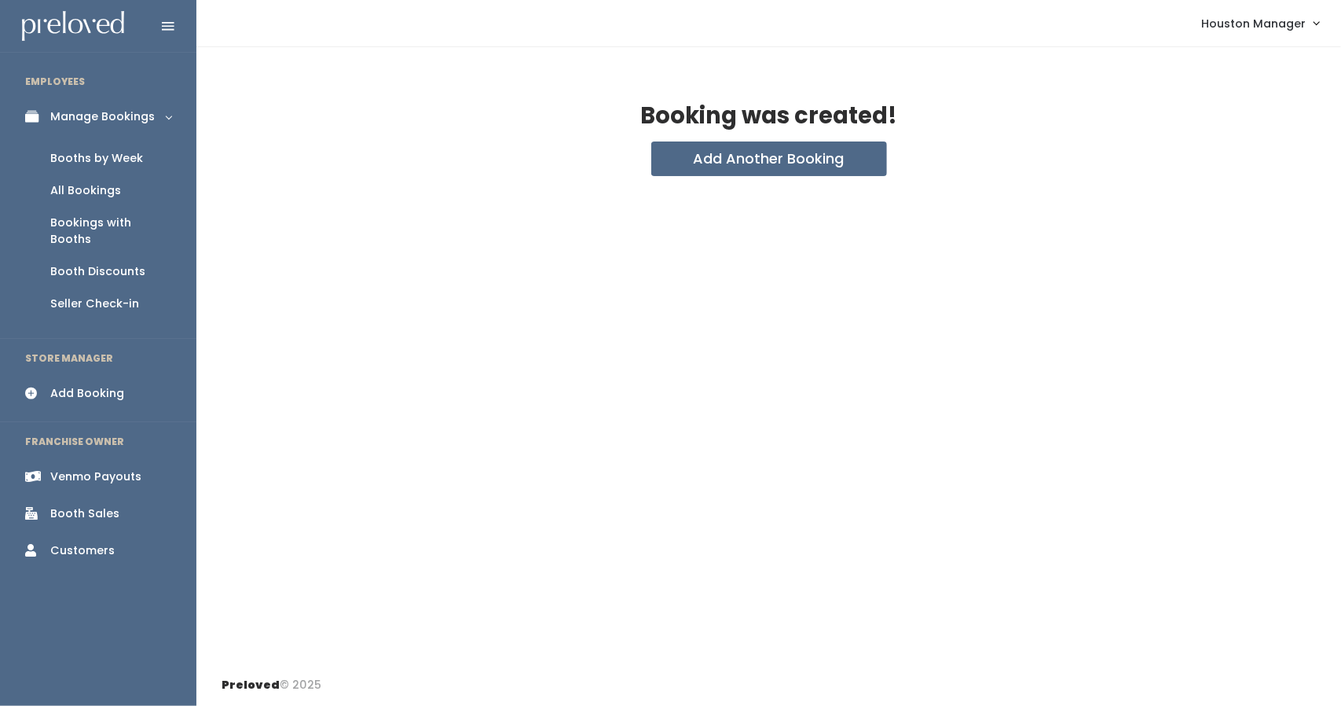
click at [101, 150] on div "Booths by Week" at bounding box center [96, 158] width 93 height 17
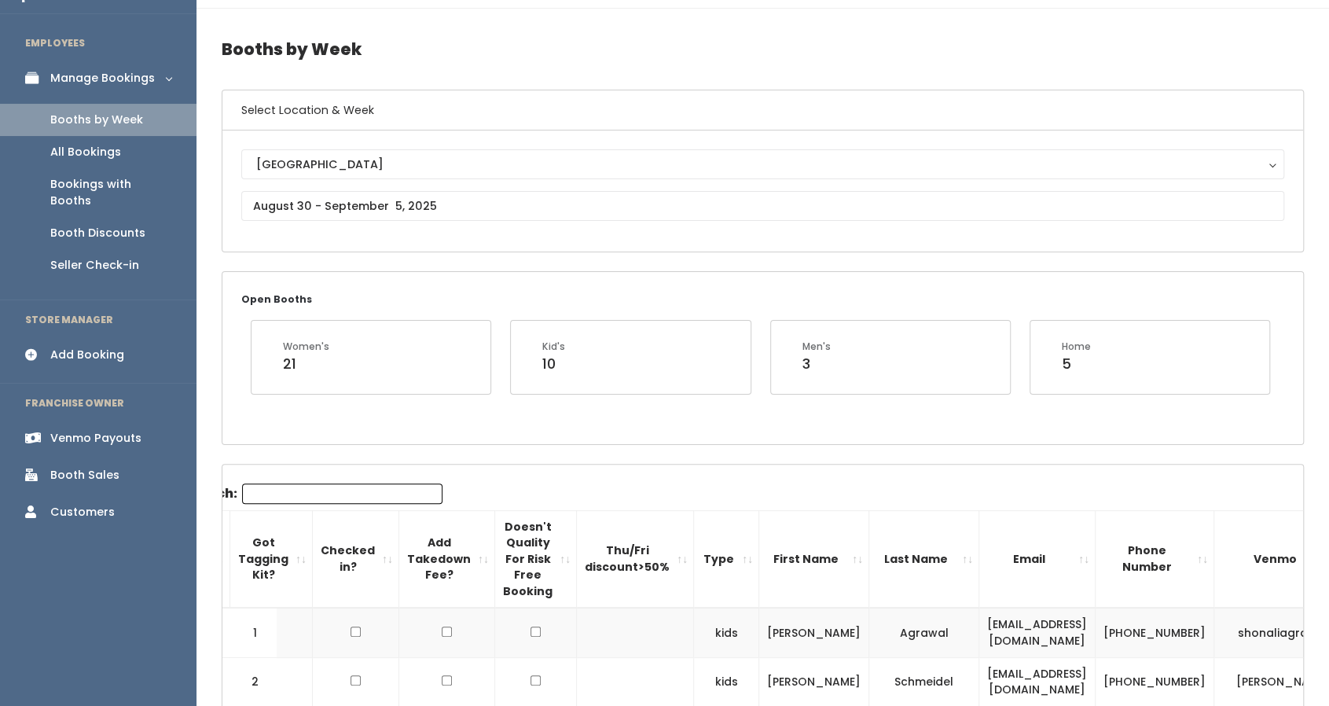
scroll to position [38, 0]
click at [363, 208] on input "text" at bounding box center [762, 207] width 1043 height 30
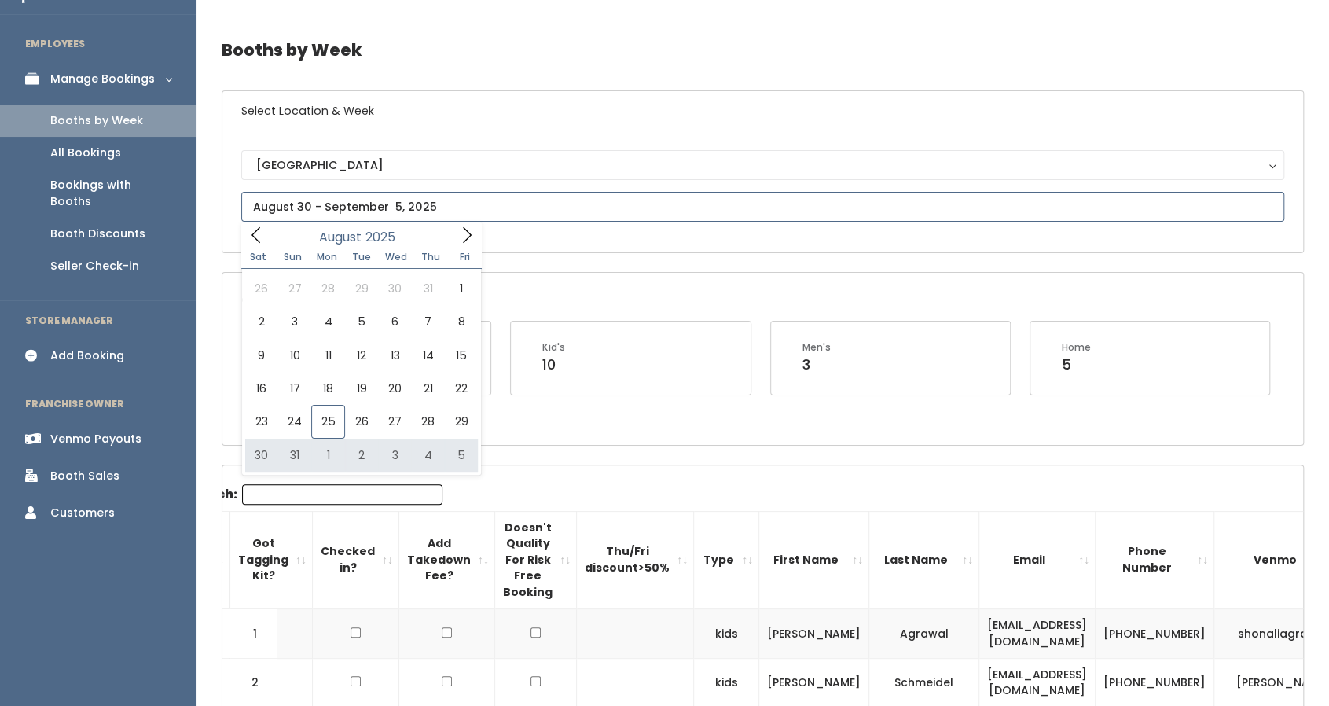
type input "August 30 to September 5"
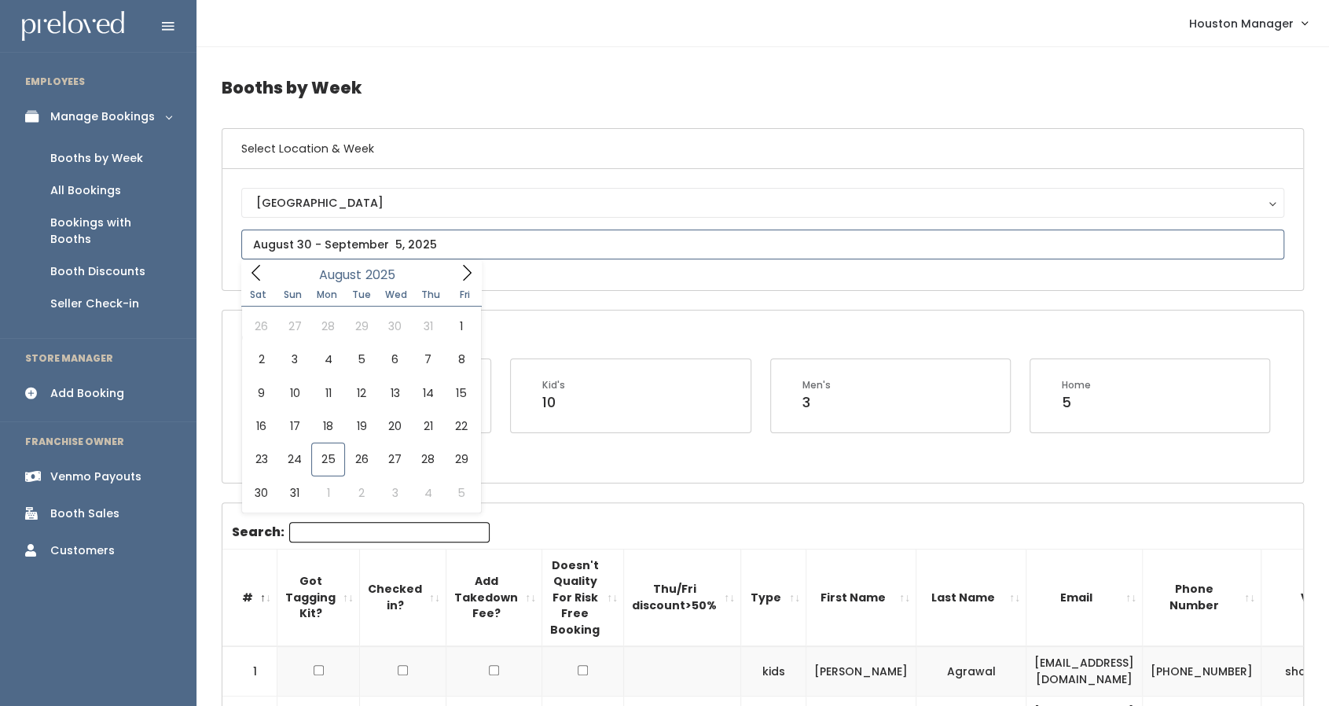
click at [363, 254] on input "text" at bounding box center [762, 244] width 1043 height 30
click at [475, 268] on icon at bounding box center [466, 272] width 17 height 17
type input "[DATE] to [DATE]"
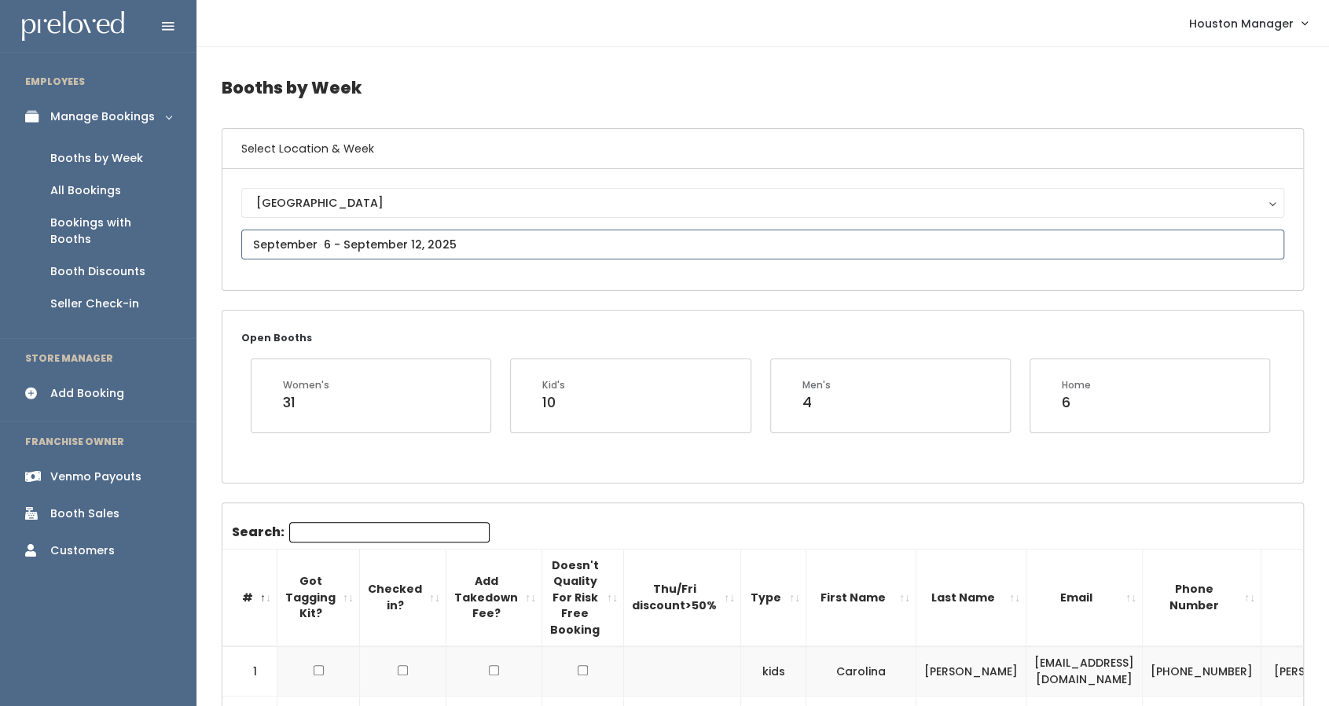
click at [359, 246] on input "text" at bounding box center [762, 244] width 1043 height 30
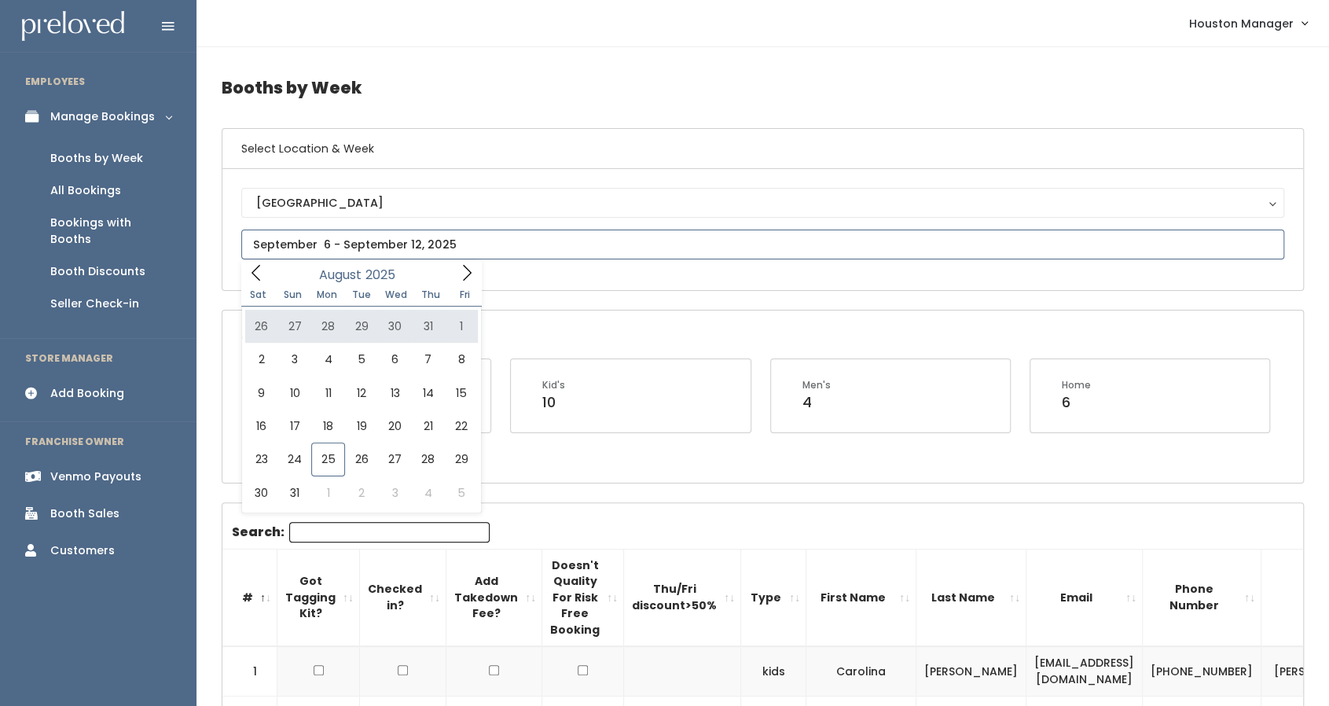
click at [475, 273] on icon at bounding box center [466, 272] width 17 height 17
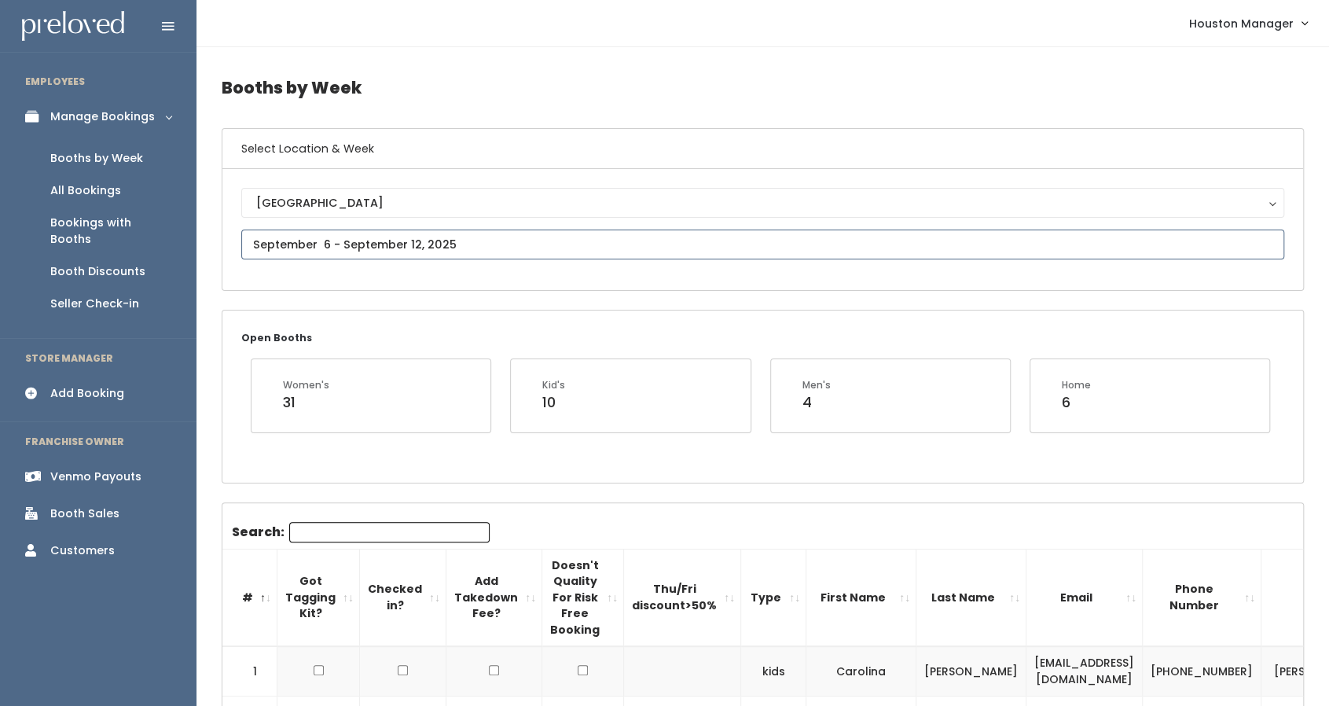
type input "September 6 to September 12"
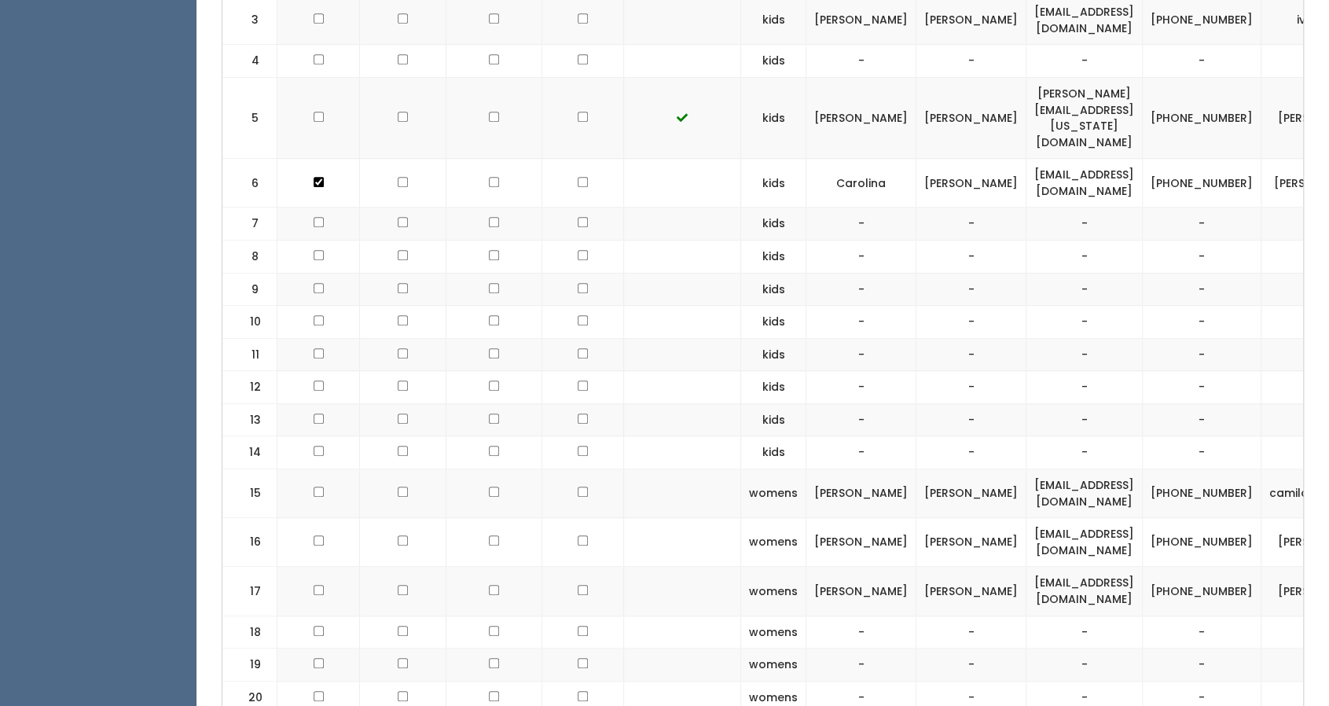
scroll to position [753, 0]
